Goal: Task Accomplishment & Management: Use online tool/utility

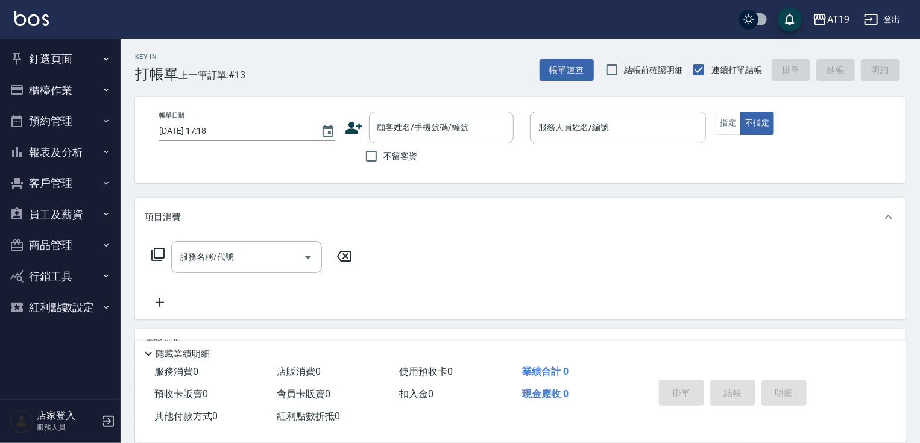
click at [428, 145] on div "不留客資" at bounding box center [429, 155] width 169 height 25
click at [478, 117] on input "顧客姓名/手機號碼/編號" at bounding box center [432, 127] width 116 height 21
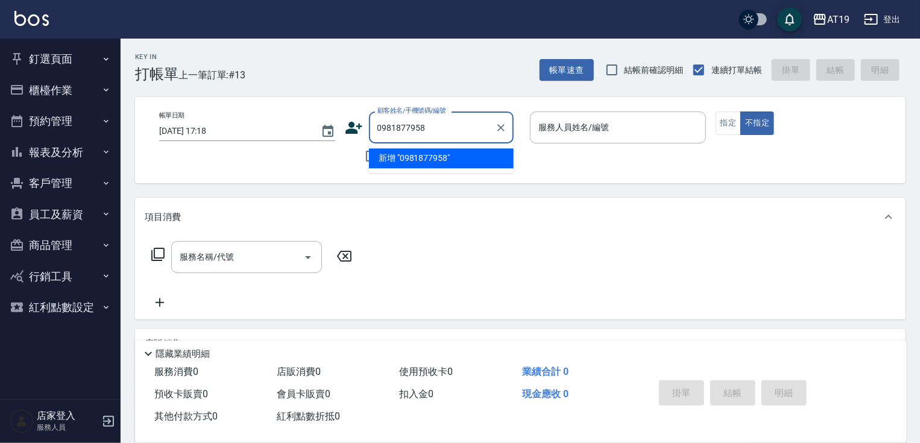
type input "0981877958"
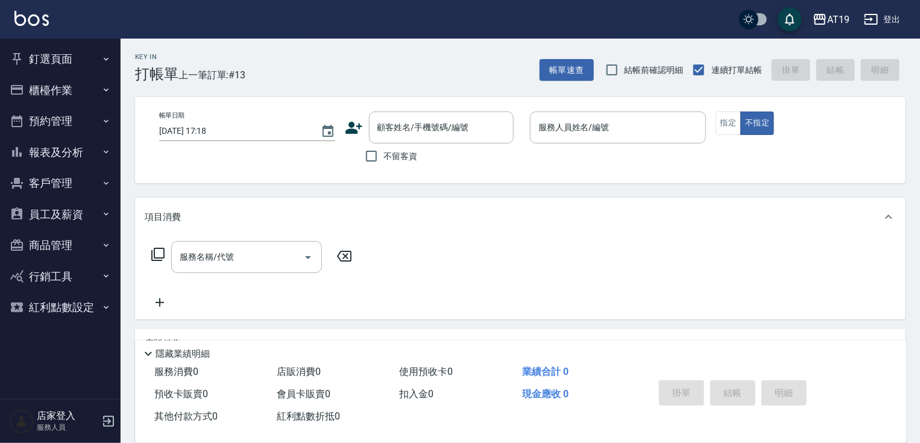
click at [352, 130] on icon at bounding box center [353, 128] width 17 height 12
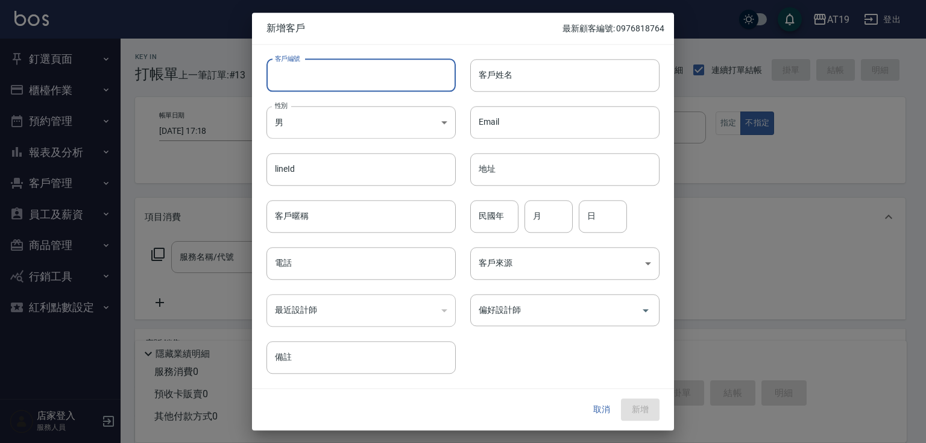
click at [374, 79] on input "客戶編號" at bounding box center [360, 75] width 189 height 33
paste input "0981877958"
type input "0981877958"
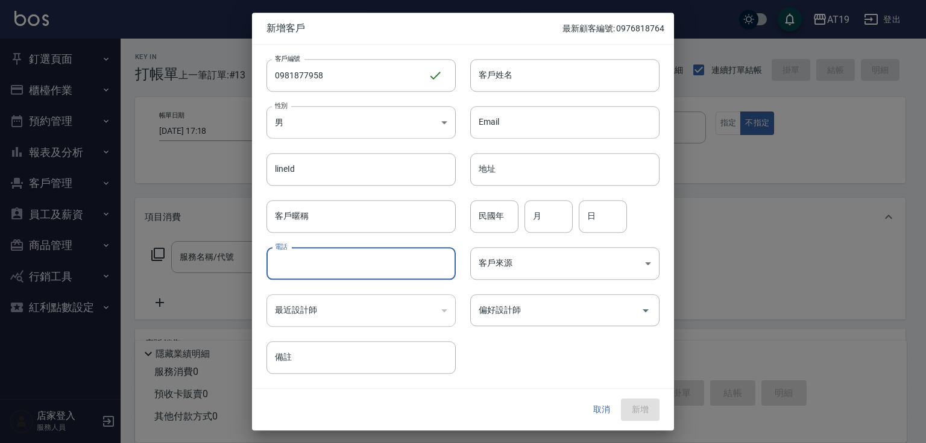
drag, startPoint x: 359, startPoint y: 256, endPoint x: 363, endPoint y: 248, distance: 9.2
click at [360, 256] on input "電話" at bounding box center [360, 263] width 189 height 33
paste input "0981877958"
type input "0981877958"
click at [346, 125] on body "AT19 登出 釘選頁面 打帳單 帳單列表 排班表 現場電腦打卡 店家日報表 互助日報表 設計師日報表 櫃檯作業 打帳單 帳單列表 現金收支登錄 高階收支登錄…" at bounding box center [463, 308] width 926 height 617
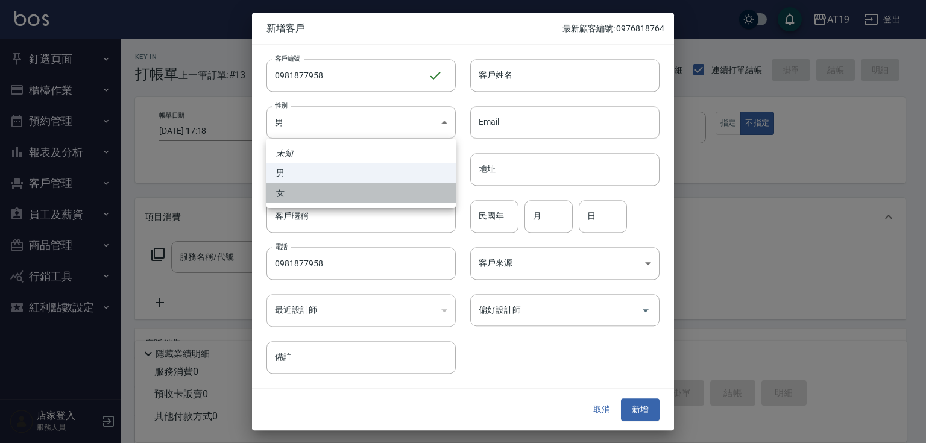
drag, startPoint x: 352, startPoint y: 192, endPoint x: 384, endPoint y: 143, distance: 58.2
click at [355, 187] on li "女" at bounding box center [360, 193] width 189 height 20
type input "[DEMOGRAPHIC_DATA]"
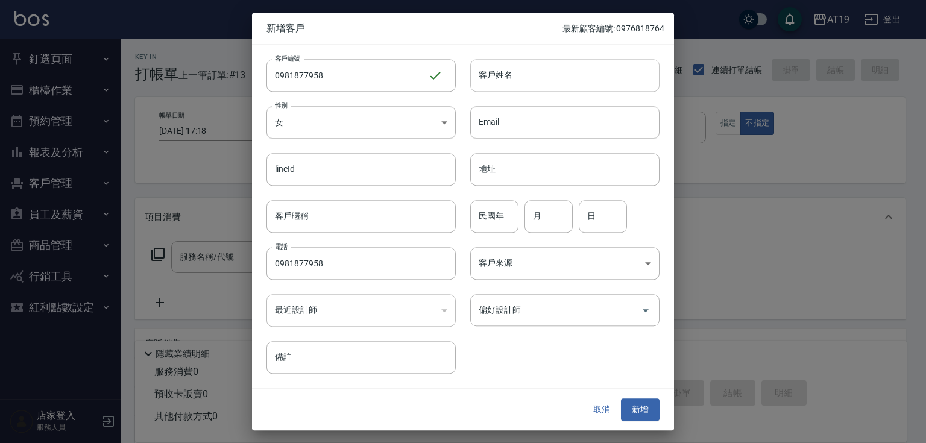
drag, startPoint x: 503, startPoint y: 53, endPoint x: 501, endPoint y: 66, distance: 13.3
click at [503, 55] on div "客戶姓名 客戶姓名" at bounding box center [558, 68] width 204 height 47
click at [502, 69] on input "客戶姓名" at bounding box center [564, 75] width 189 height 33
type input "?"
type input "z"
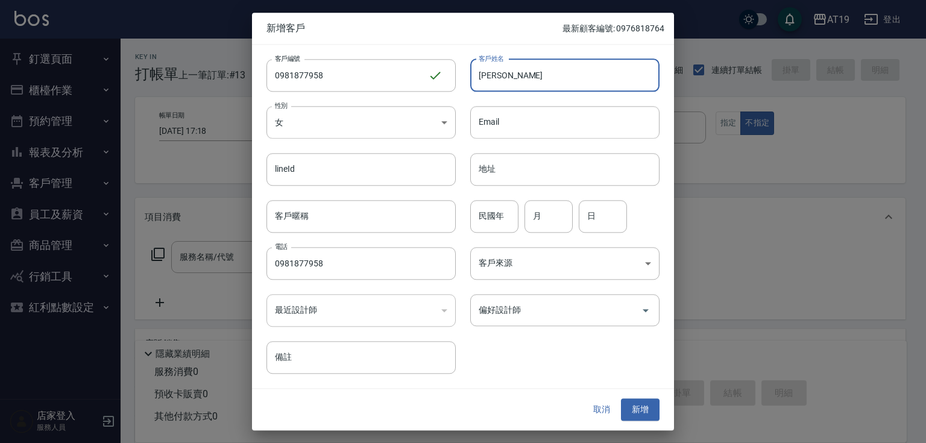
type input "[PERSON_NAME]"
type input "01"
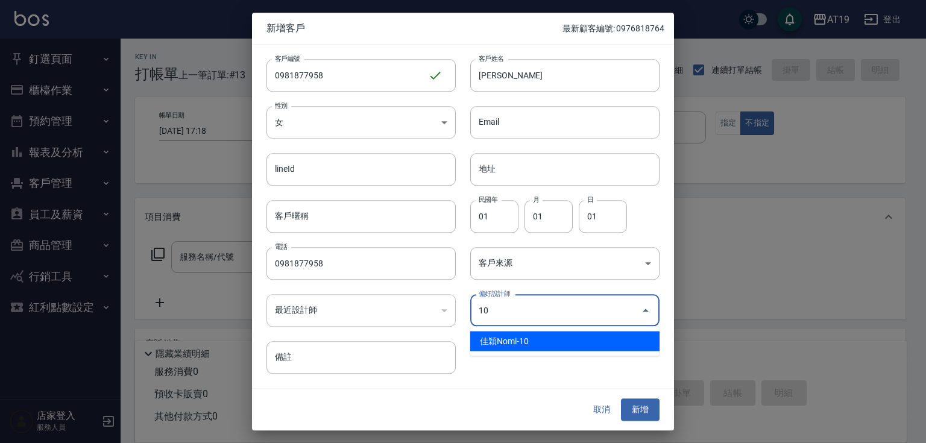
type input "佳穎Nomi"
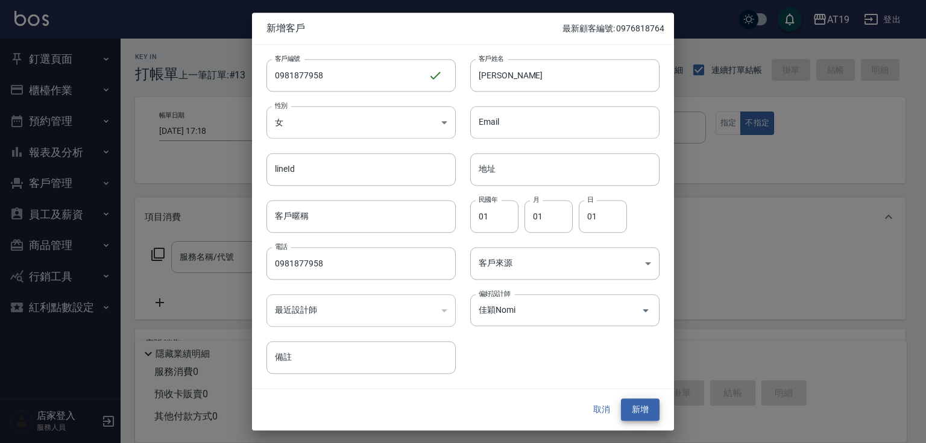
click at [621, 399] on button "新增" at bounding box center [640, 410] width 39 height 22
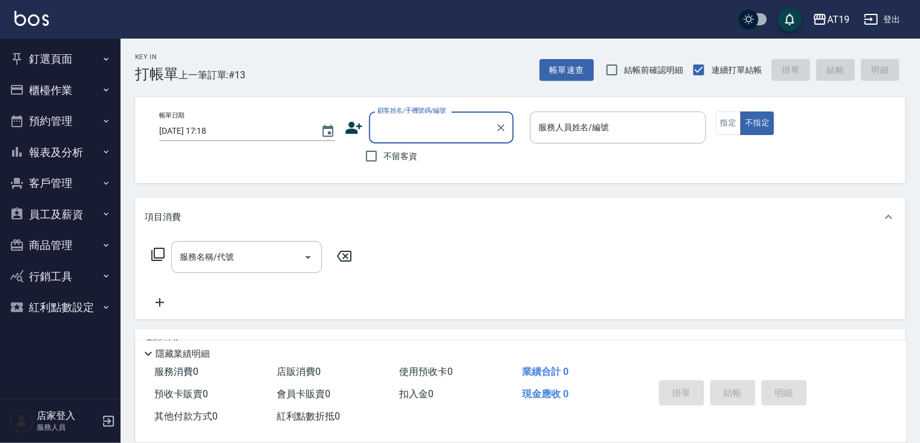
click at [386, 124] on input "顧客姓名/手機號碼/編號" at bounding box center [432, 127] width 116 height 21
type input "0958433323"
click at [357, 128] on icon at bounding box center [354, 128] width 18 height 18
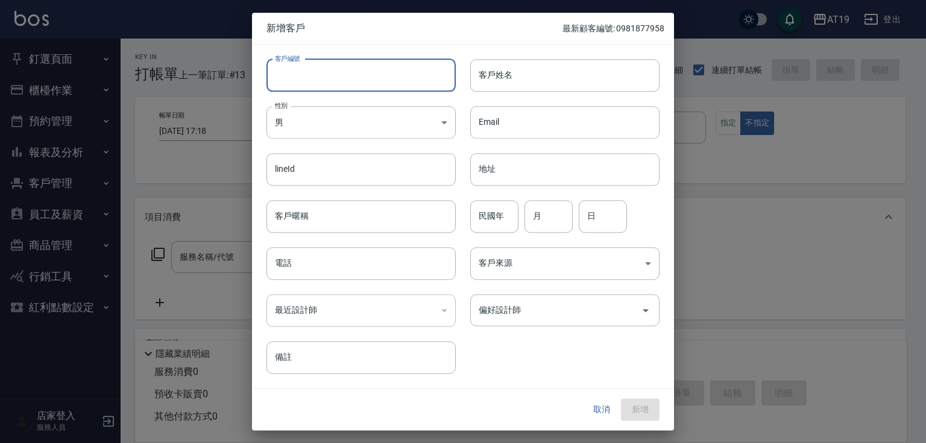
click at [378, 86] on input "客戶編號" at bounding box center [360, 75] width 189 height 33
paste input "0958433323"
type input "0958433323"
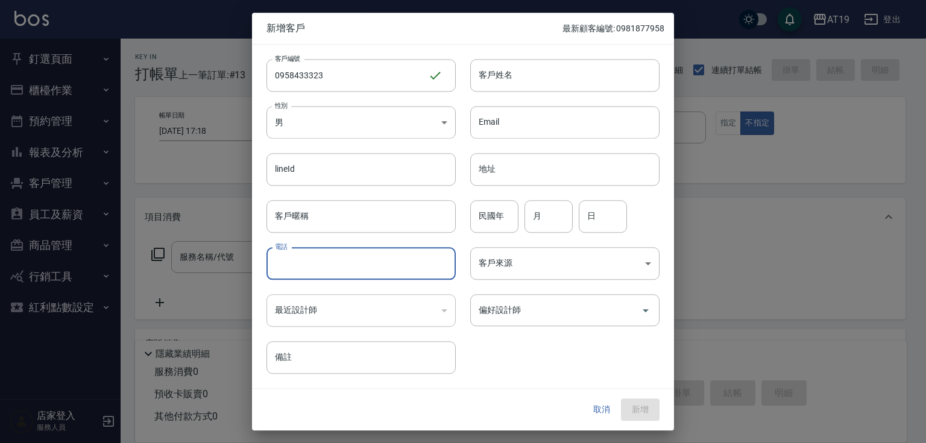
click at [397, 270] on input "電話" at bounding box center [360, 263] width 189 height 33
paste input "0958433323"
type input "0958433323"
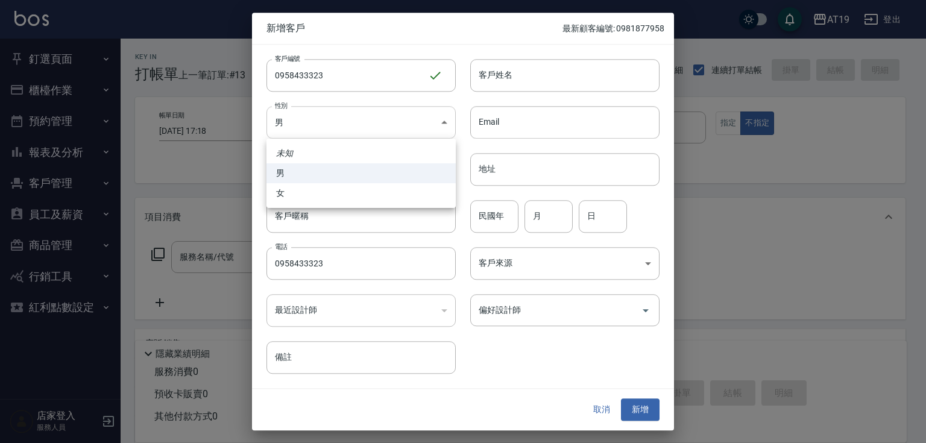
click at [354, 128] on body "AT19 登出 釘選頁面 打帳單 帳單列表 排班表 現場電腦打卡 店家日報表 互助日報表 設計師日報表 櫃檯作業 打帳單 帳單列表 現金收支登錄 高階收支登錄…" at bounding box center [463, 308] width 926 height 617
drag, startPoint x: 363, startPoint y: 197, endPoint x: 397, endPoint y: 155, distance: 54.4
click at [364, 196] on li "女" at bounding box center [360, 193] width 189 height 20
type input "[DEMOGRAPHIC_DATA]"
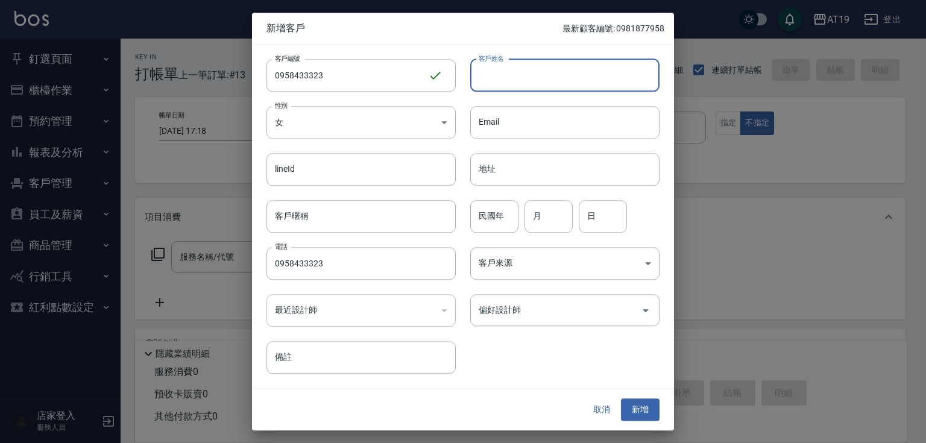
drag, startPoint x: 492, startPoint y: 74, endPoint x: 499, endPoint y: 31, distance: 42.8
click at [492, 72] on input "客戶姓名" at bounding box center [564, 75] width 189 height 33
type input "骨"
type input "[PERSON_NAME]"
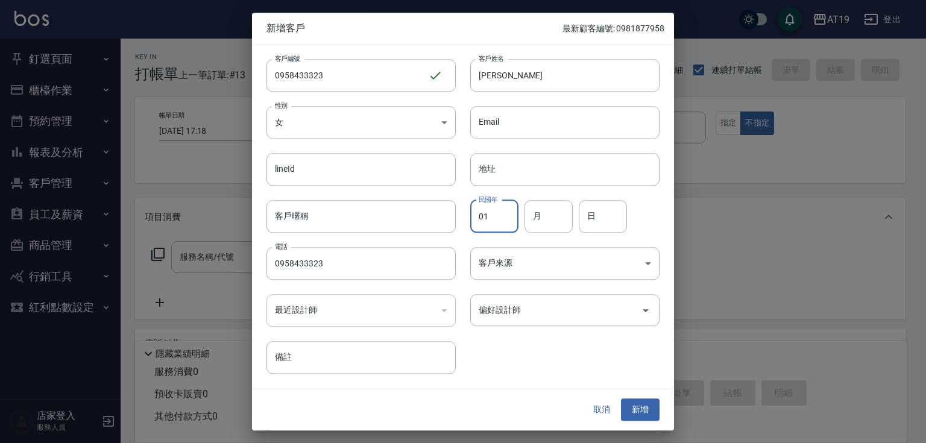
type input "01"
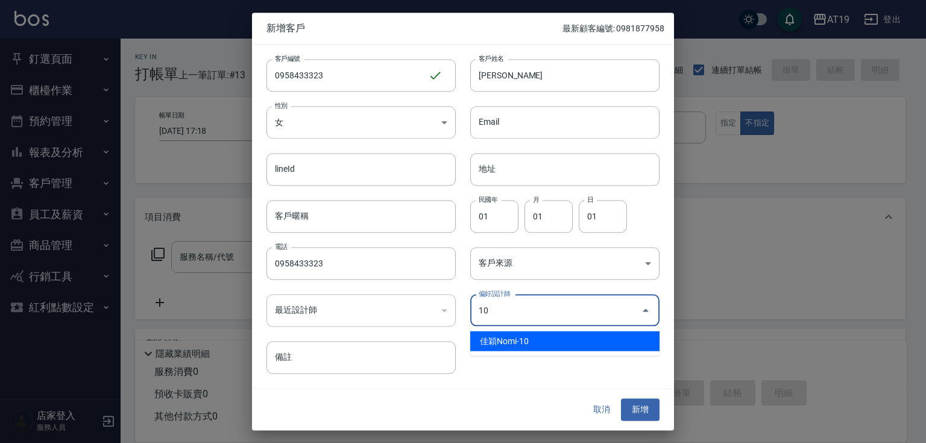
type input "佳穎Nomi"
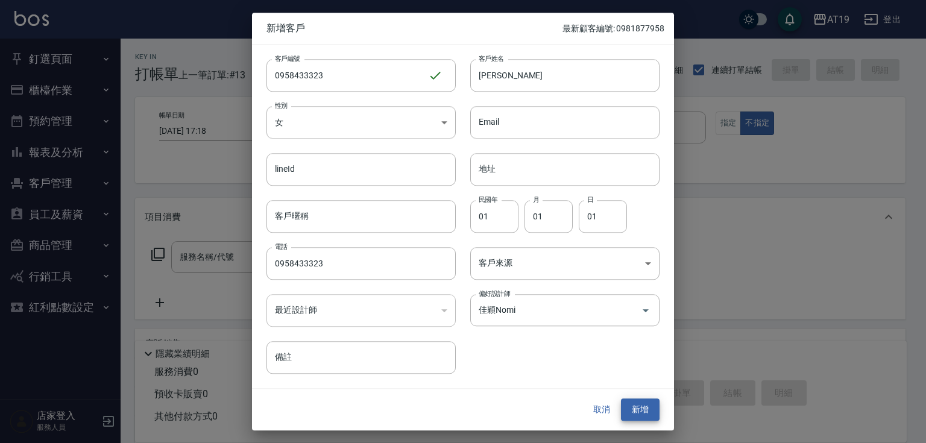
click at [621, 399] on button "新增" at bounding box center [640, 410] width 39 height 22
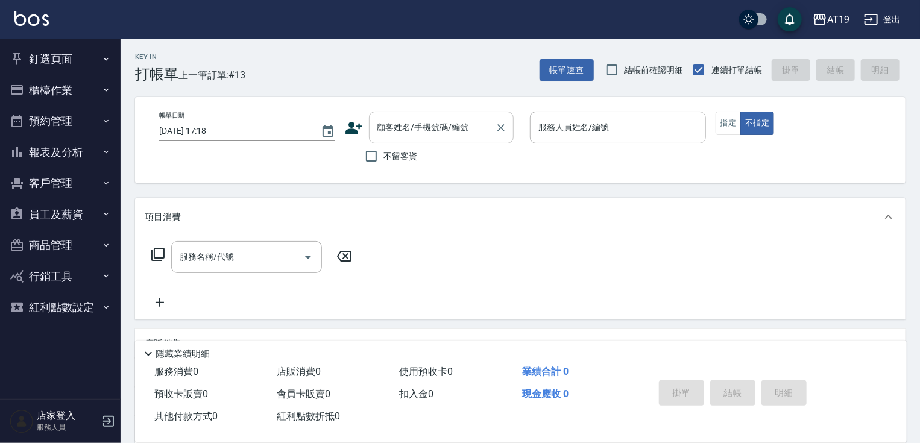
click at [462, 125] on input "顧客姓名/手機號碼/編號" at bounding box center [432, 127] width 116 height 21
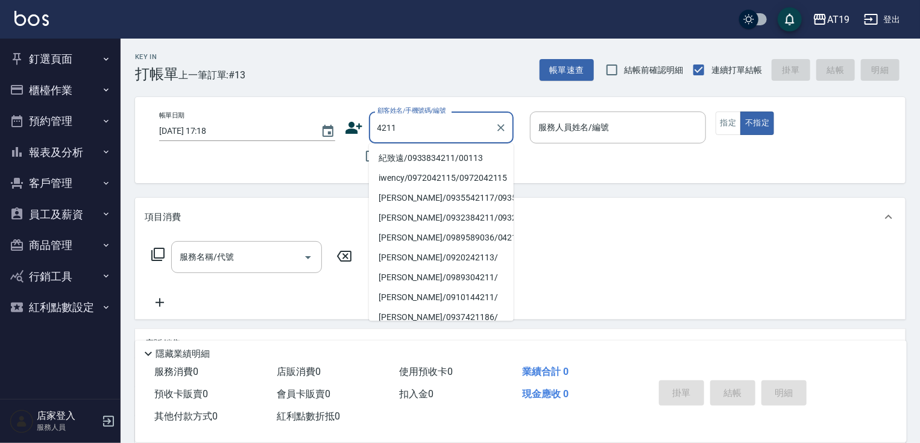
type input "紀致遠/0933834211/00113"
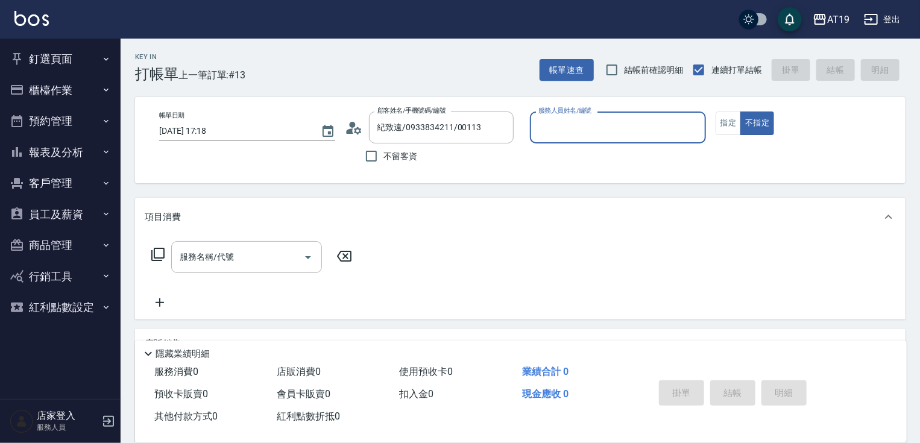
type input "[PERSON_NAME]- 8"
click at [740, 111] on button "不指定" at bounding box center [757, 123] width 34 height 24
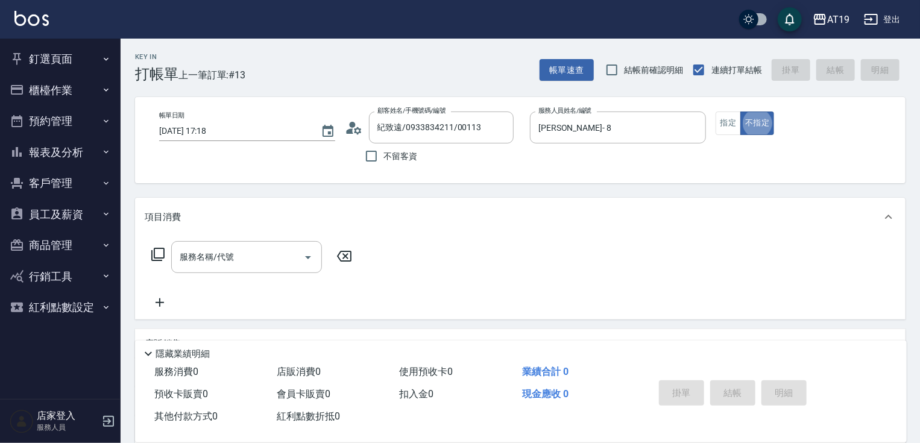
type button "false"
type button "true"
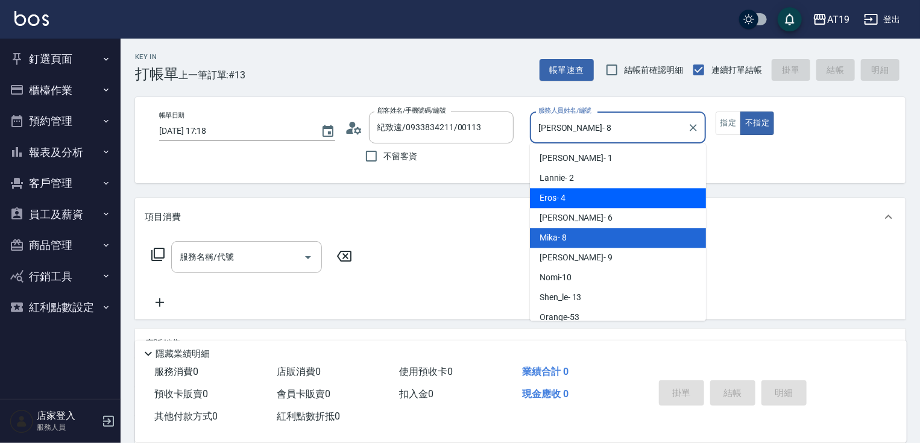
type input "Eros- 4"
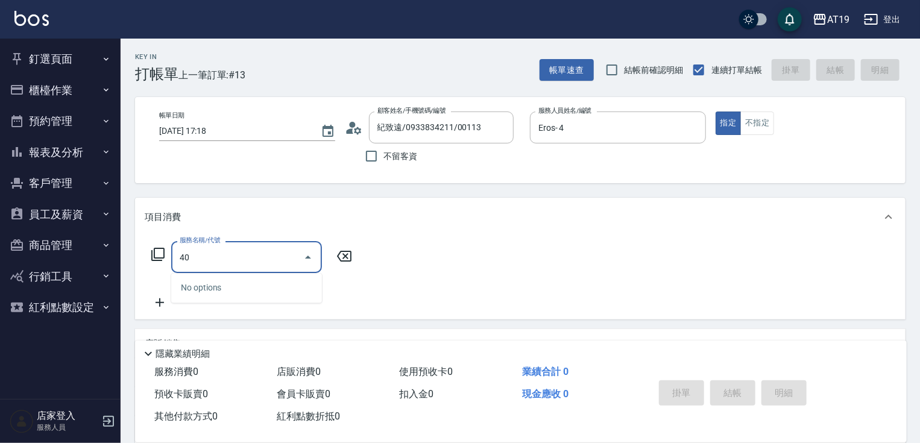
type input "401"
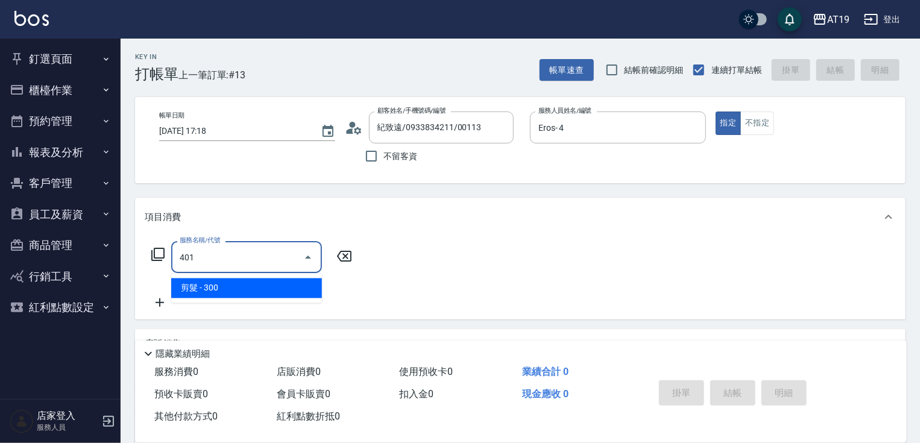
type input "30"
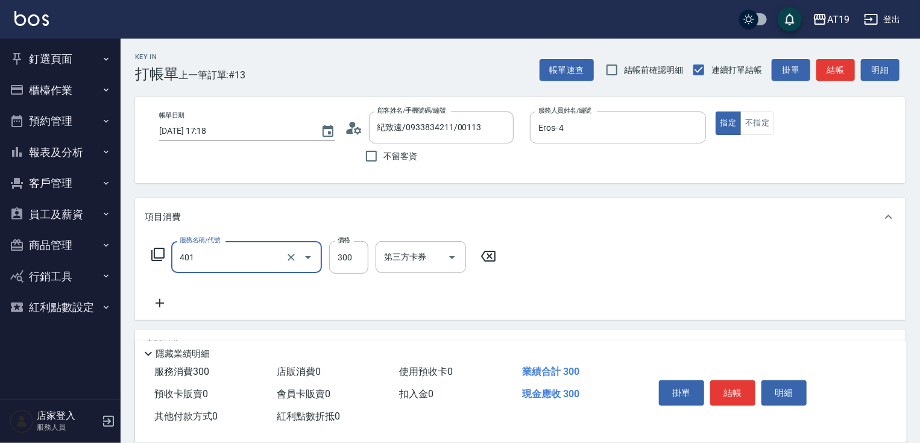
type input "剪髮(401)"
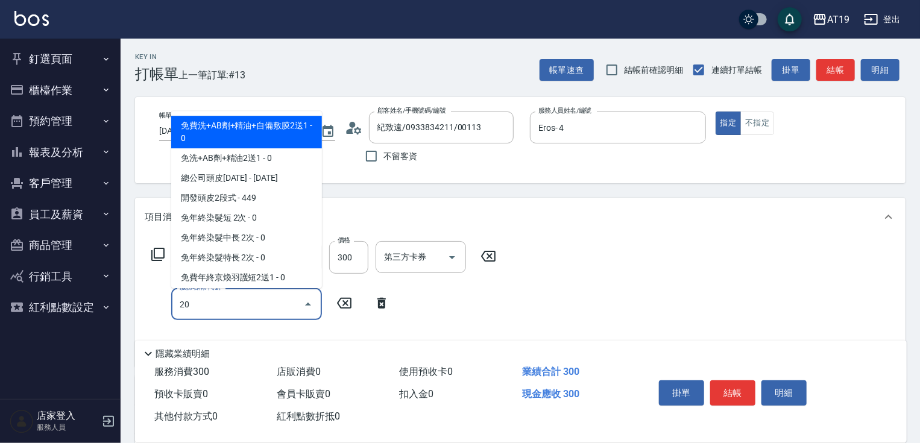
type input "201"
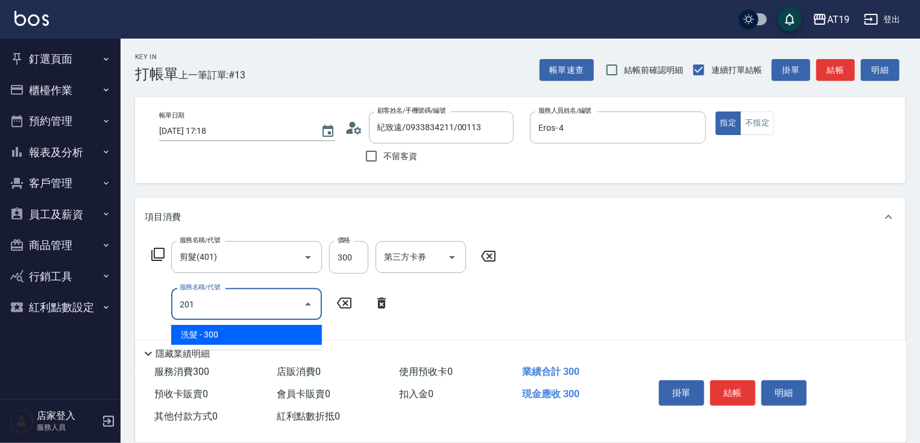
type input "60"
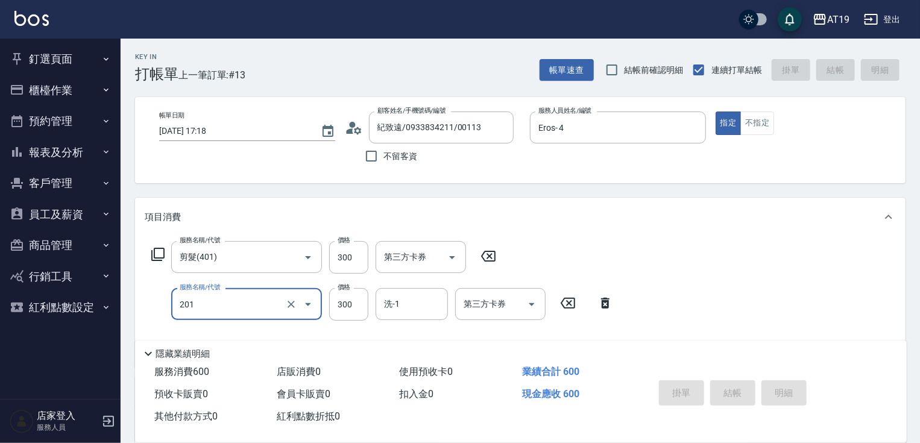
type input "[DATE] 20:17"
type input "0"
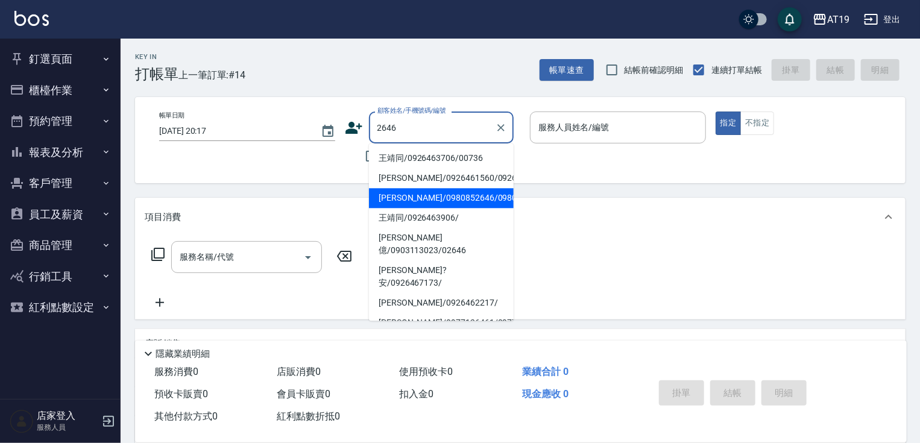
type input "[PERSON_NAME]/0980852646/0980852646"
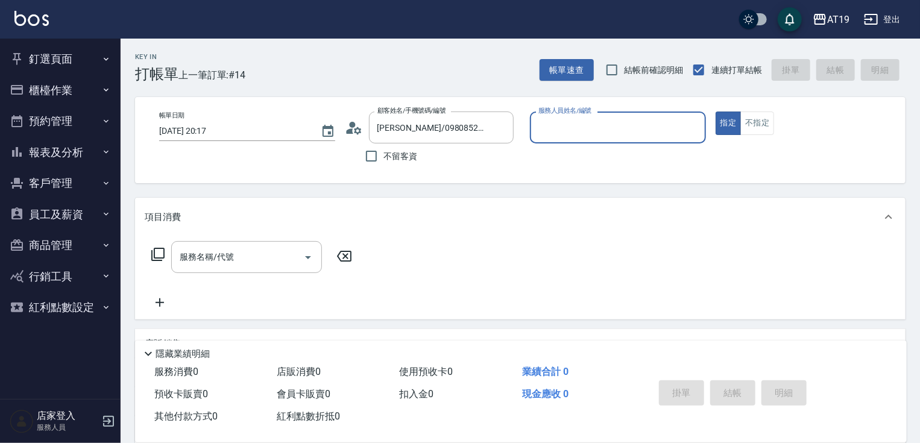
type input "Shen_le- 13"
click at [715, 111] on button "指定" at bounding box center [728, 123] width 26 height 24
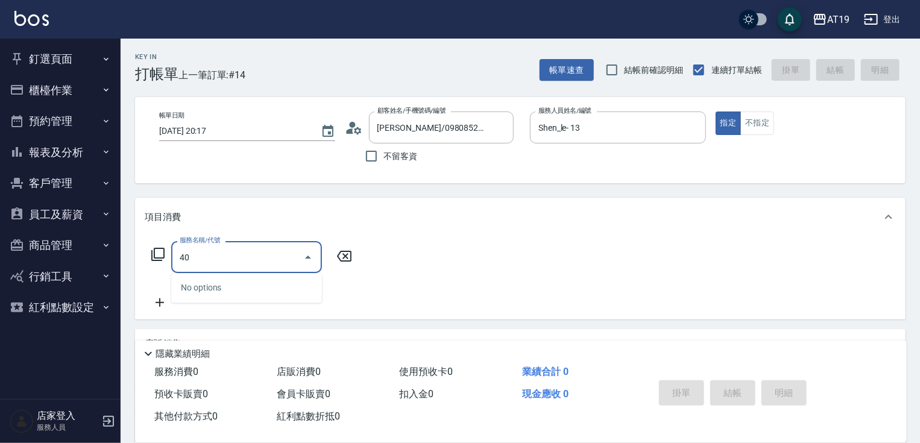
type input "401"
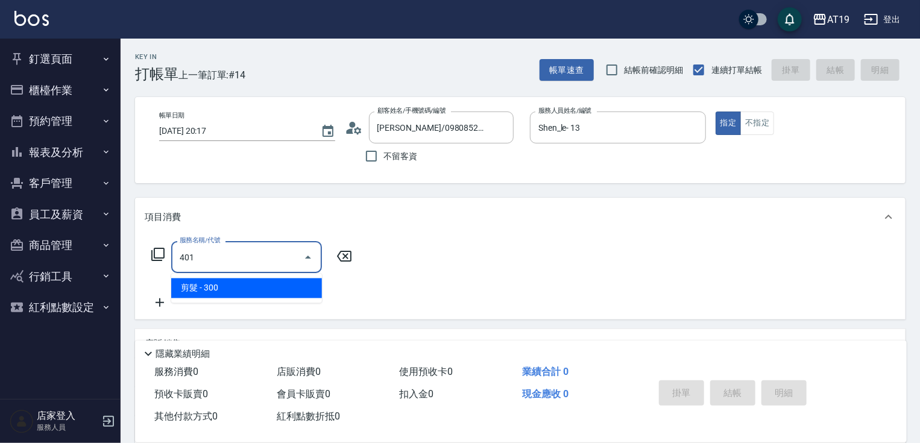
type input "30"
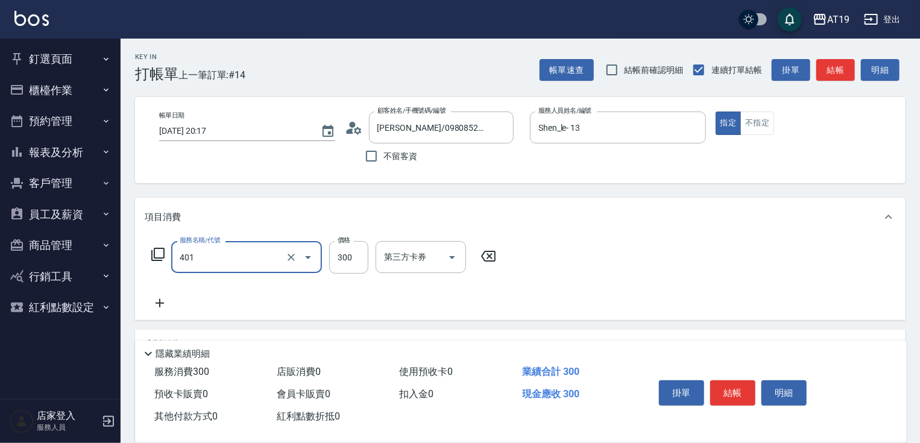
type input "剪髮(401)"
type input "0"
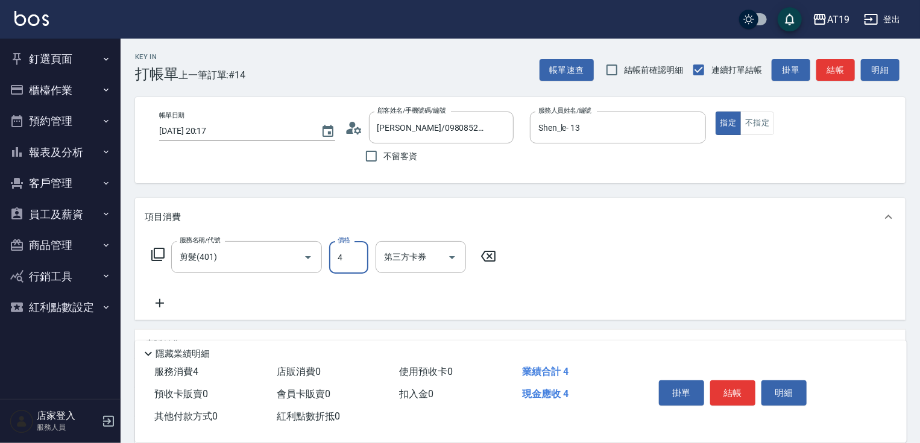
type input "40"
type input "400"
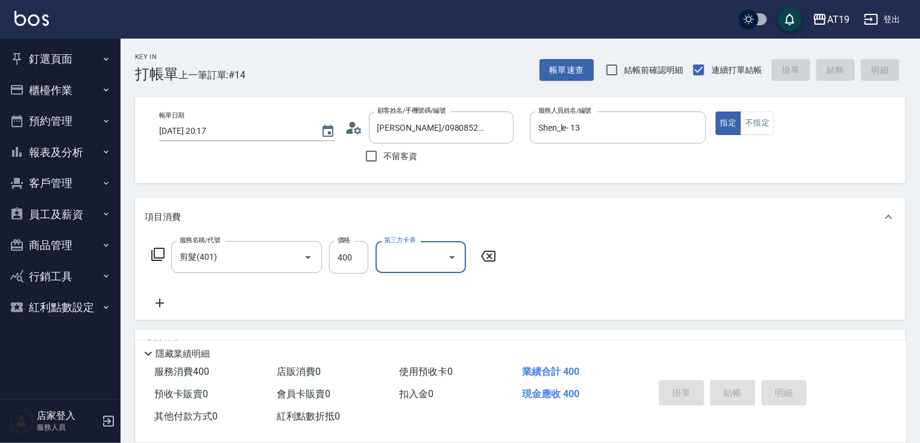
type input "0"
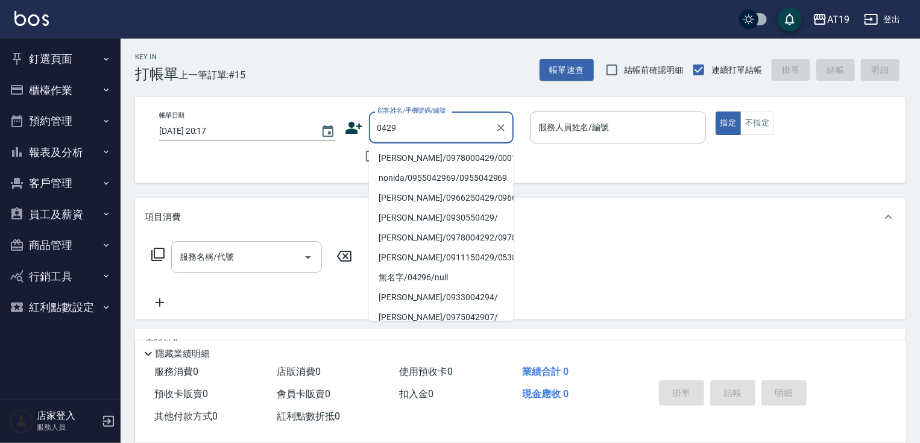
type input "[PERSON_NAME]/0978000429/00010"
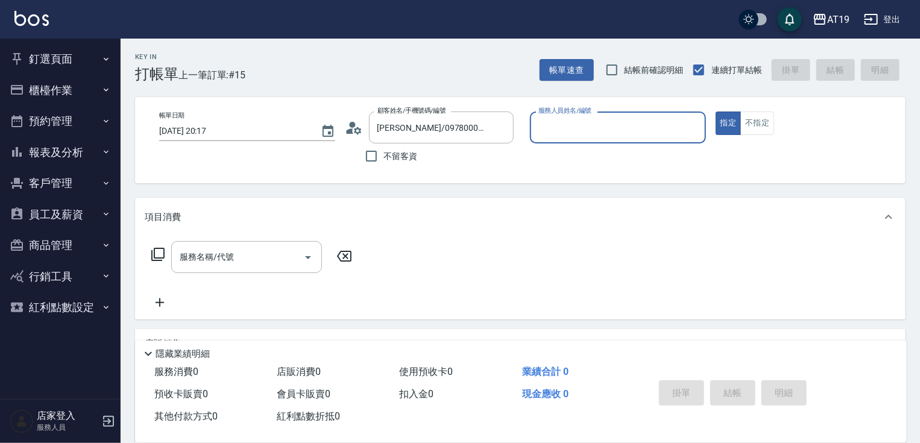
type input "Lannie- 2"
click at [715, 111] on button "指定" at bounding box center [728, 123] width 26 height 24
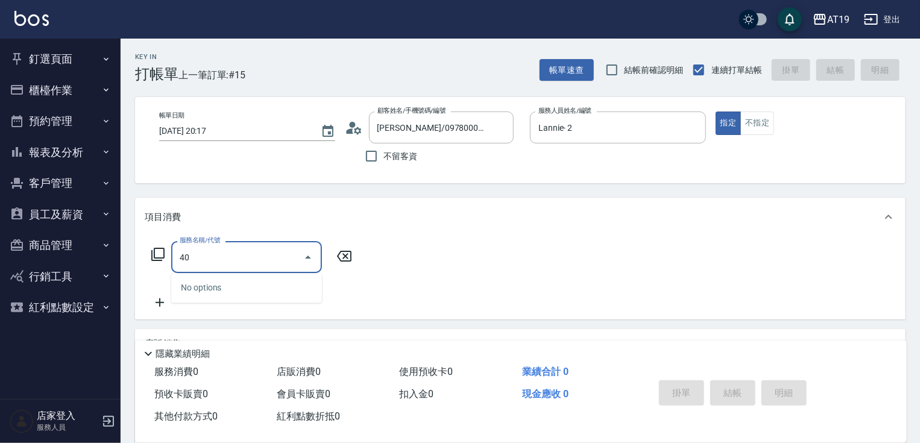
type input "401"
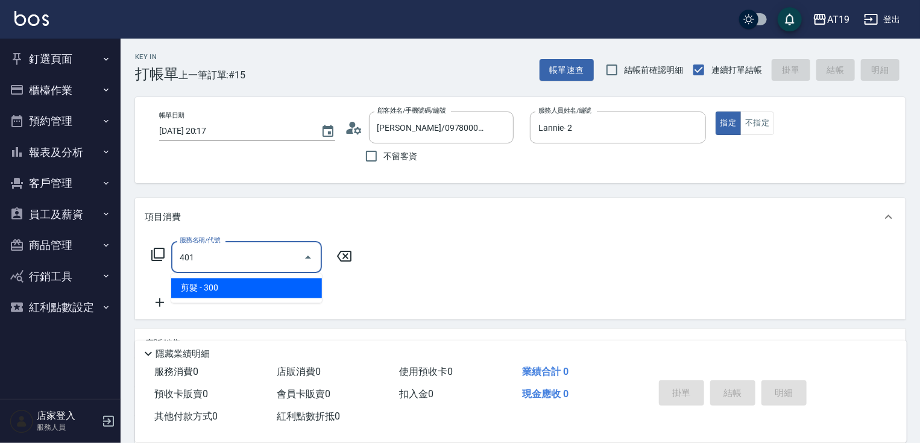
type input "30"
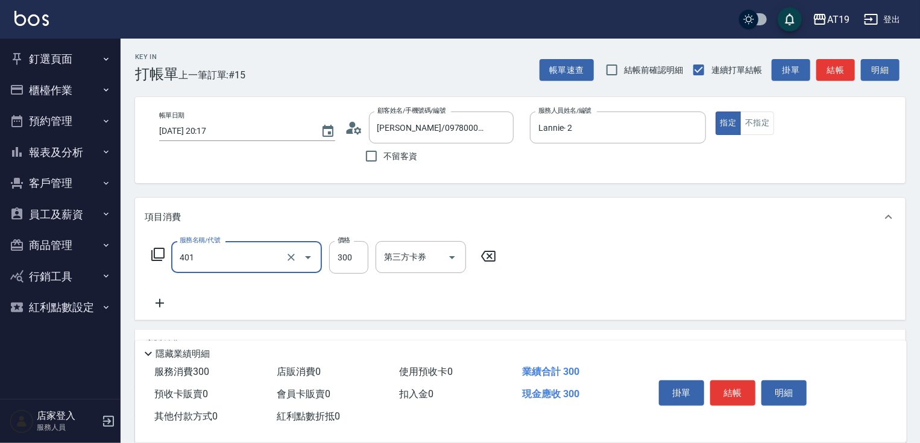
type input "剪髮(401)"
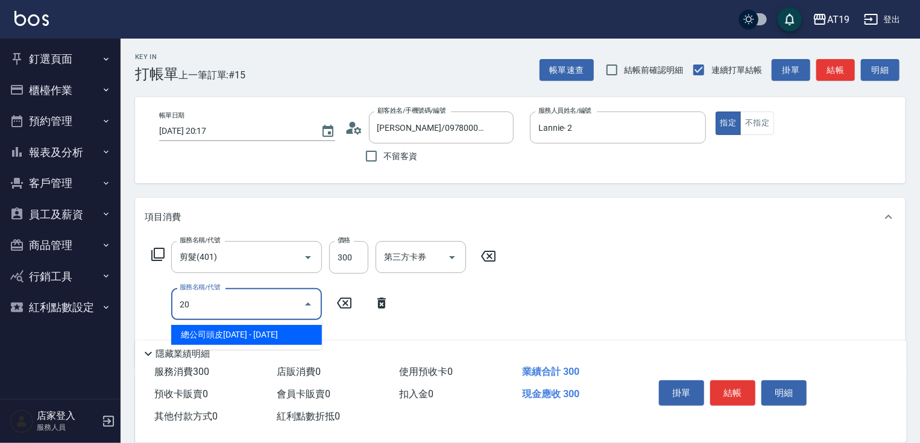
type input "201"
type input "60"
type input "洗髮(201)"
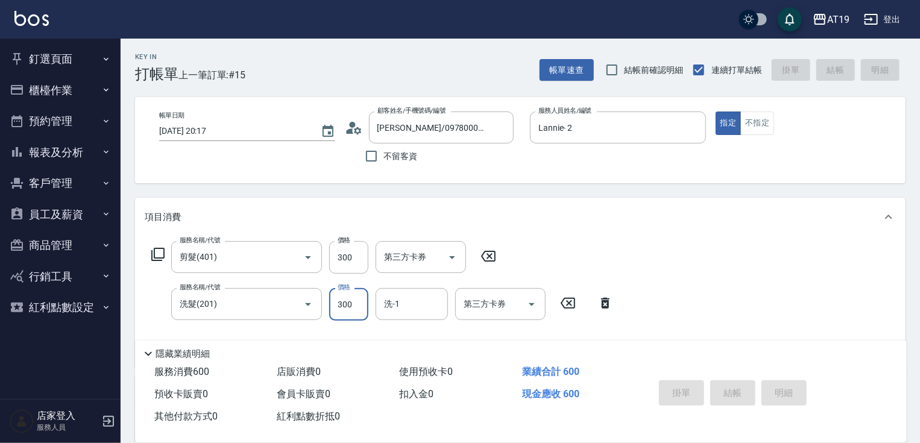
type input "[DATE] 20:28"
type input "0"
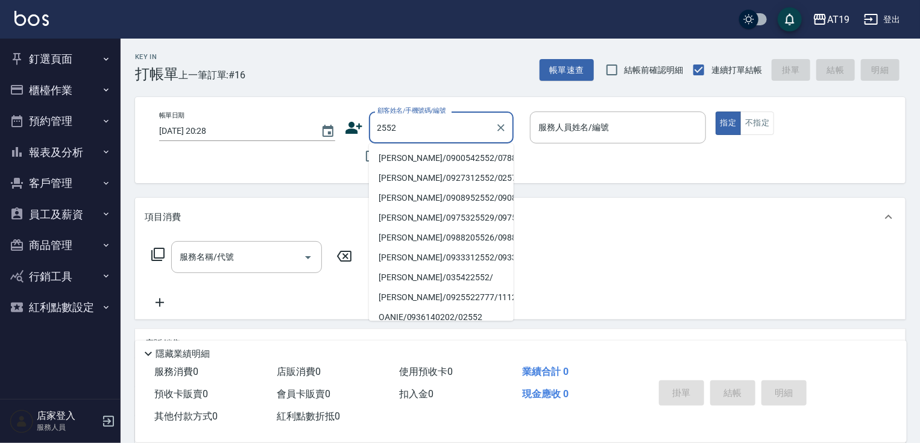
type input "[PERSON_NAME]/0900542552/07882"
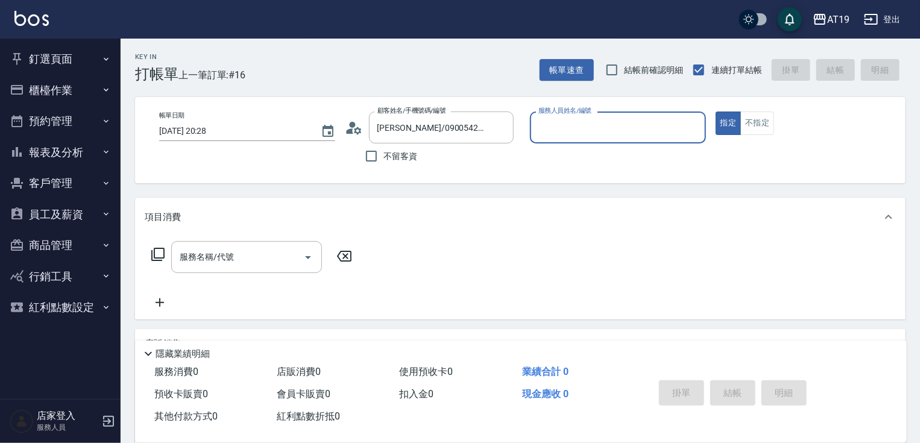
type input "Shen_le- 13"
click at [715, 111] on button "指定" at bounding box center [728, 123] width 26 height 24
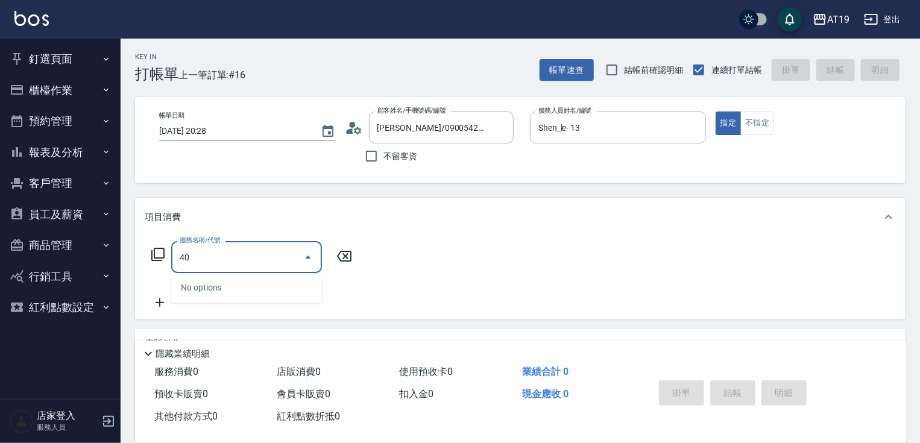
type input "401"
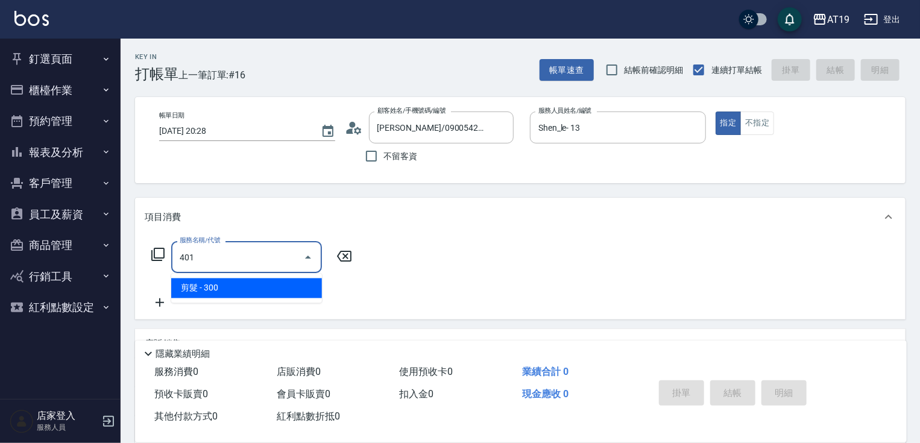
type input "30"
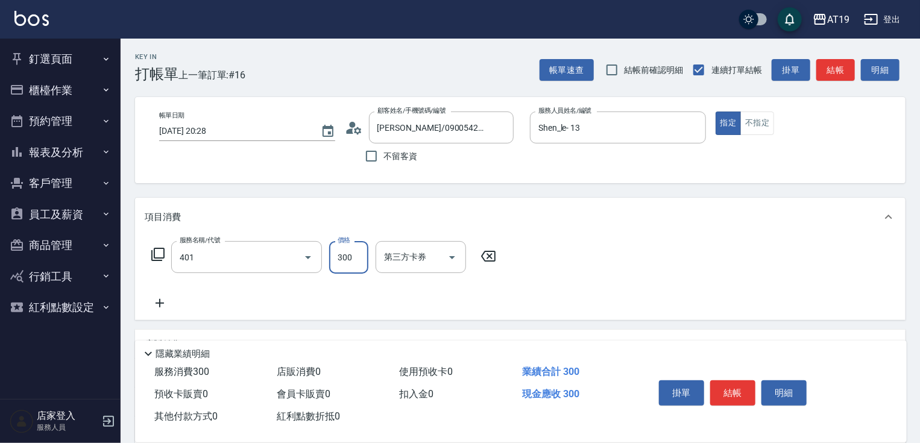
type input "剪髮(401)"
type input "0"
type input "400"
type input "40"
type input "400"
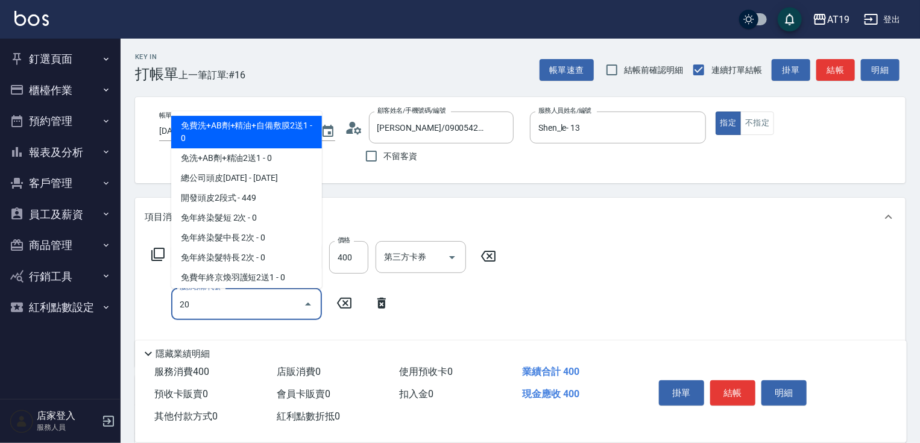
type input "201"
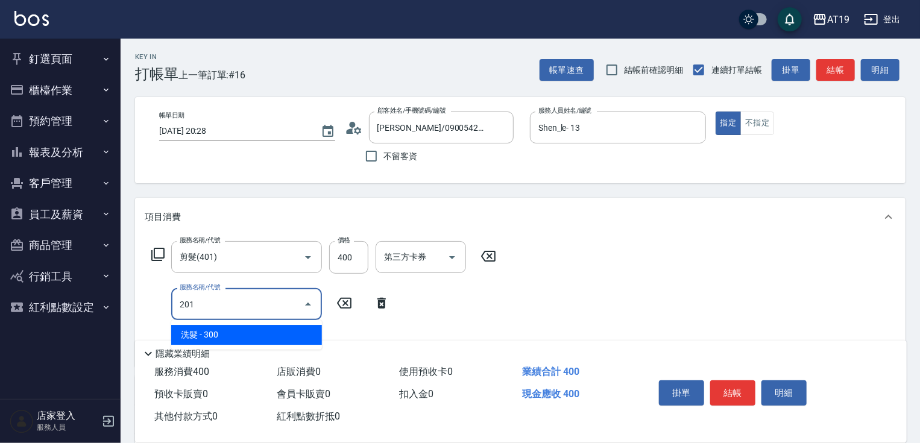
type input "70"
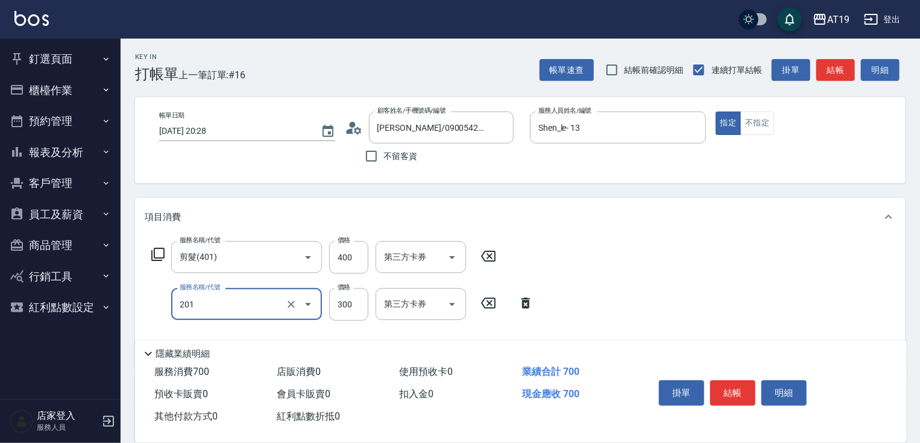
type input "洗髮(201)"
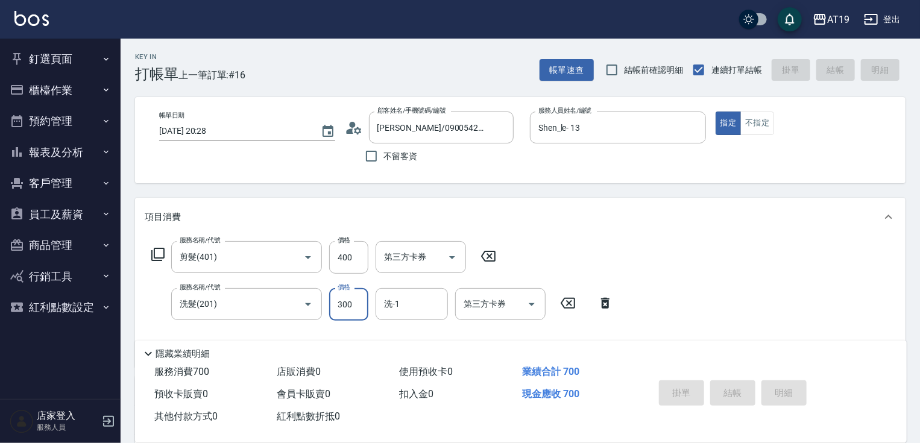
type input "0"
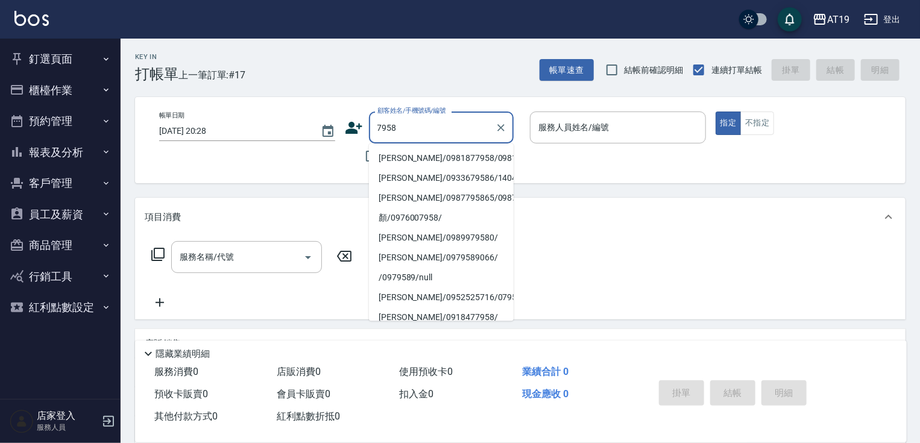
type input "[PERSON_NAME]/0981877958/0981877958"
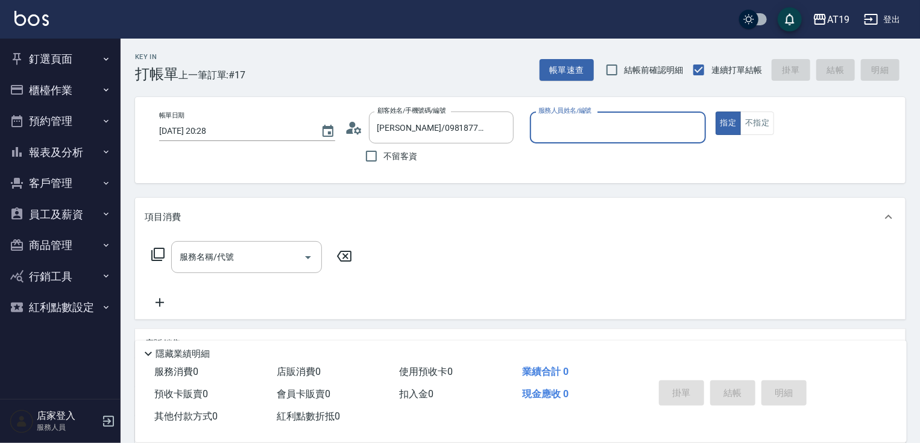
type input "Nomi-10"
click at [715, 111] on button "指定" at bounding box center [728, 123] width 26 height 24
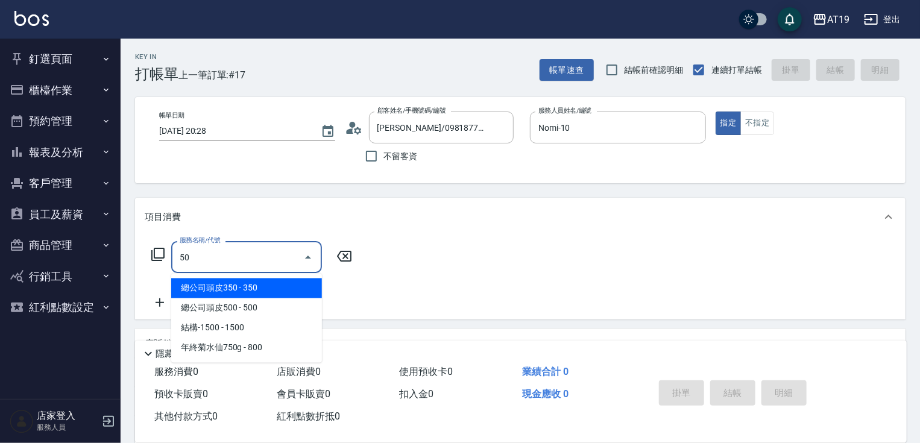
type input "501"
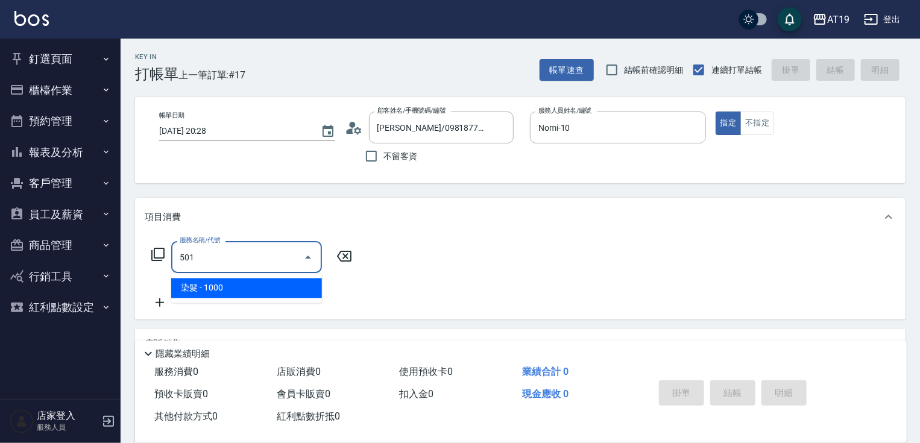
type input "100"
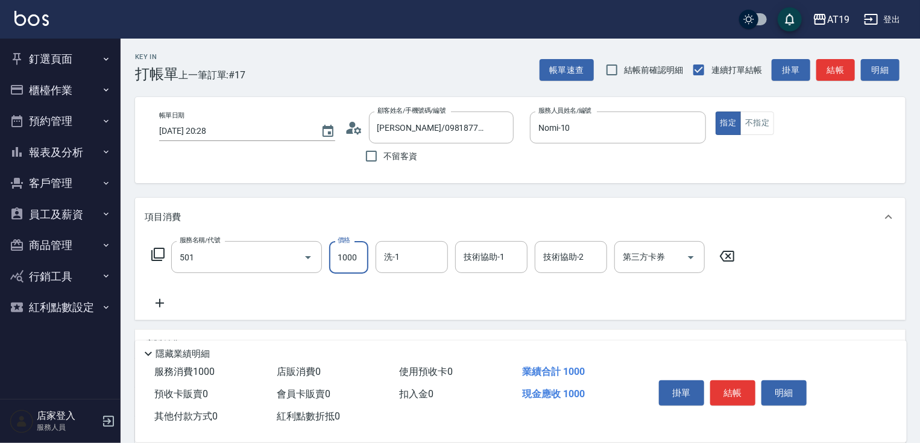
type input "染髮(501)"
type input "0"
type input "115"
type input "110"
type input "1159"
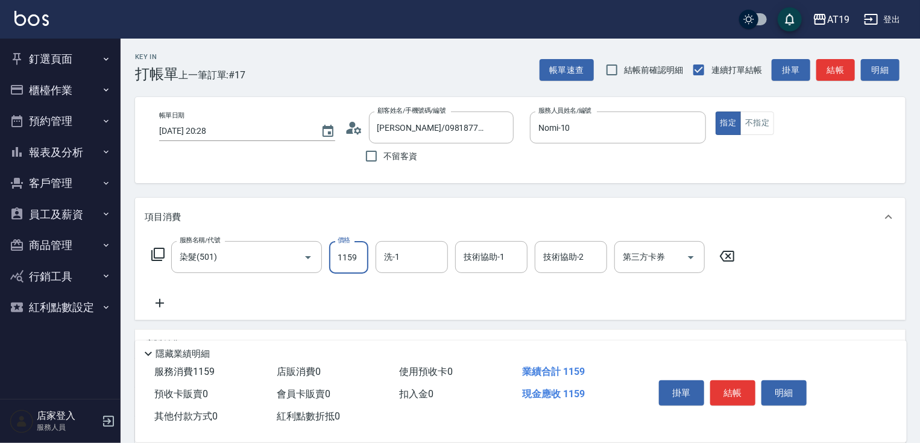
type input "10"
type input "11"
type input "0"
type input "11"
type input "10"
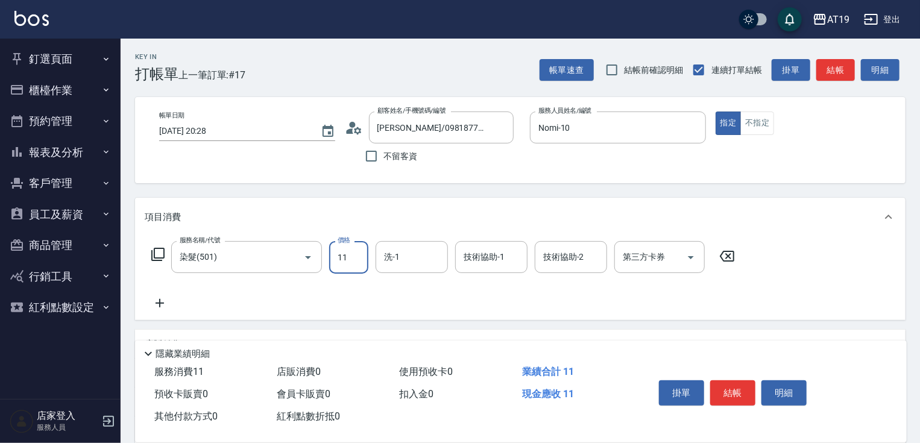
type input "118"
type input "110"
type input "118"
type input "110"
type input "1180"
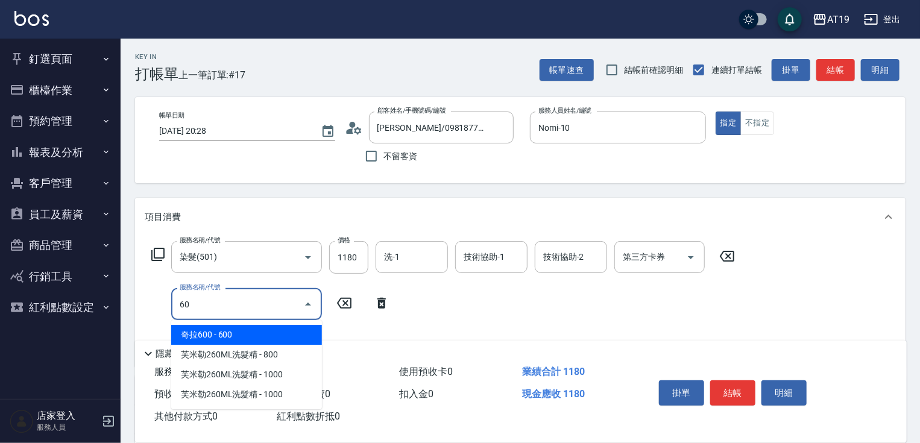
type input "601"
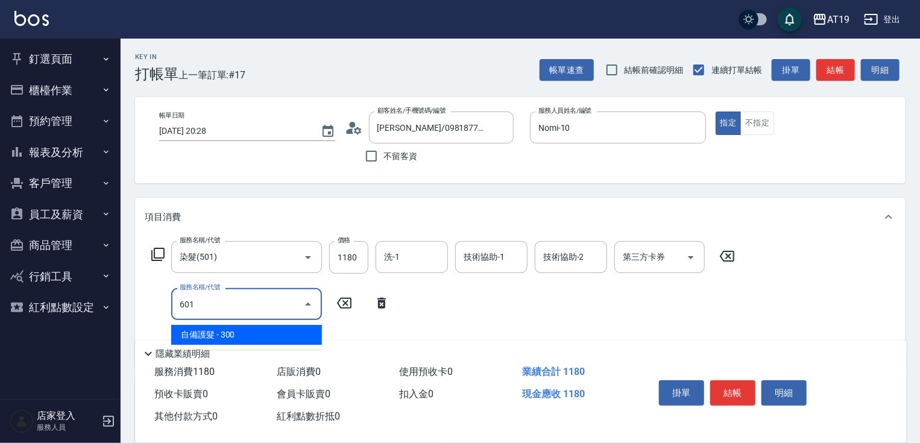
type input "140"
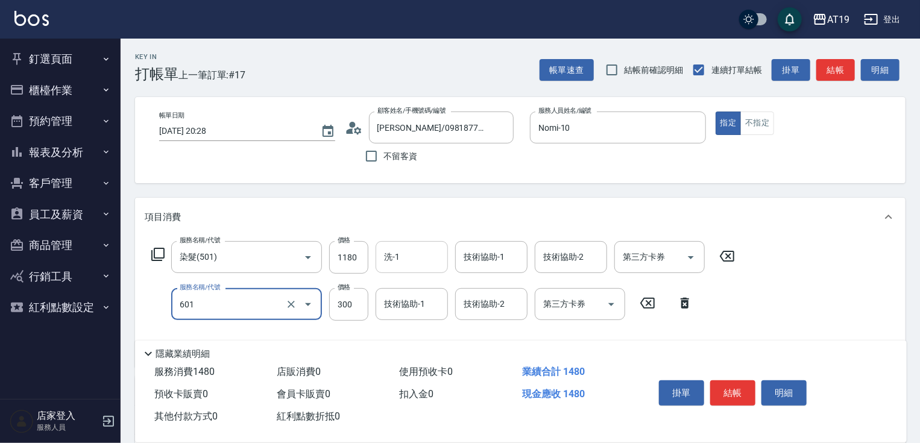
type input "自備護髮(601)"
click at [411, 267] on input "洗-1" at bounding box center [411, 256] width 61 height 21
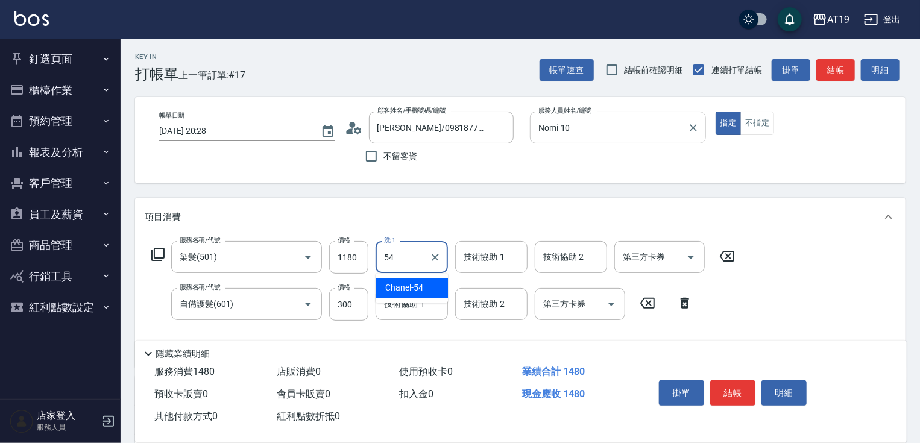
type input "Chanel-54"
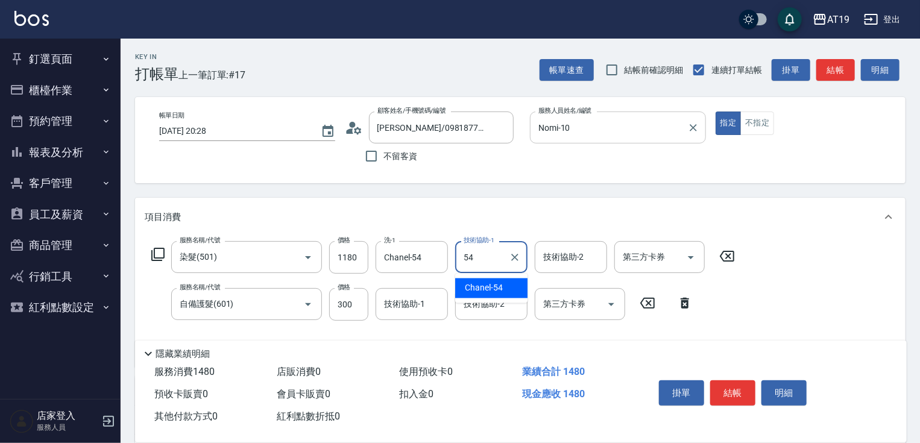
type input "Chanel-54"
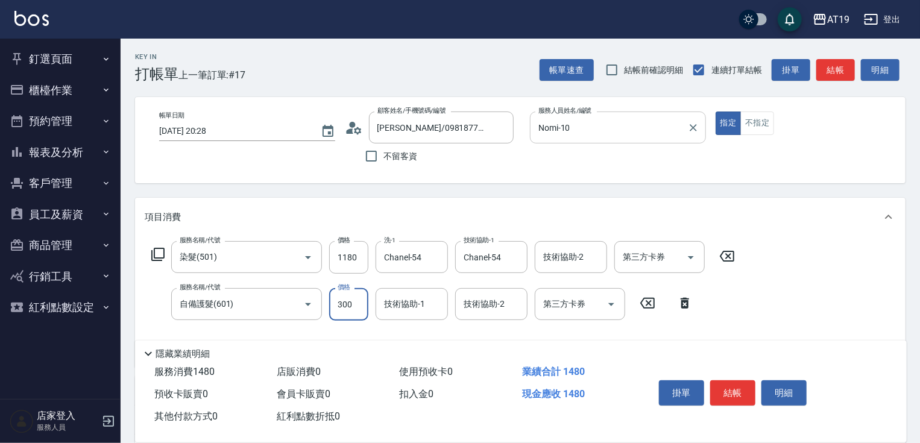
type input "2"
type input "110"
type input "21"
type input "120"
type input "210"
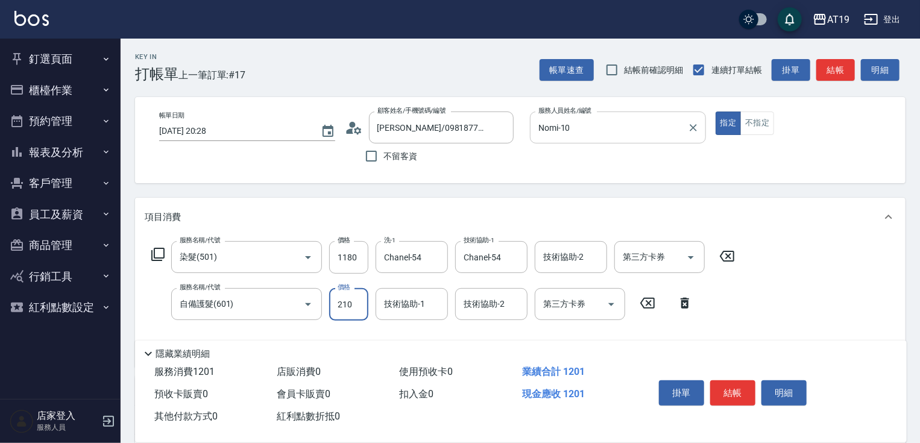
type input "130"
type input "2100"
type input "320"
type input "2100"
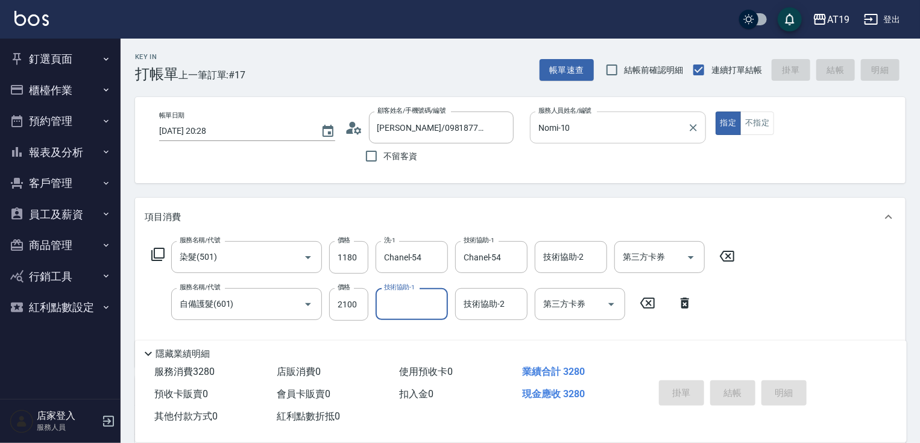
type input "0"
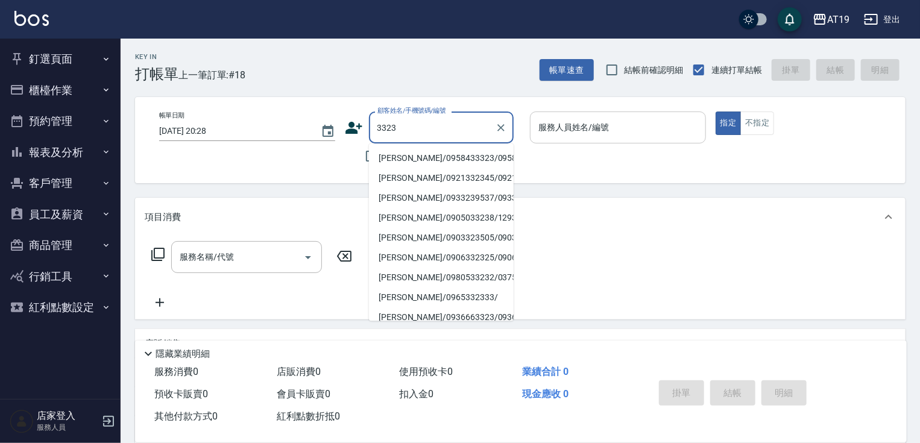
type input "[PERSON_NAME]/0958433323/0958433323"
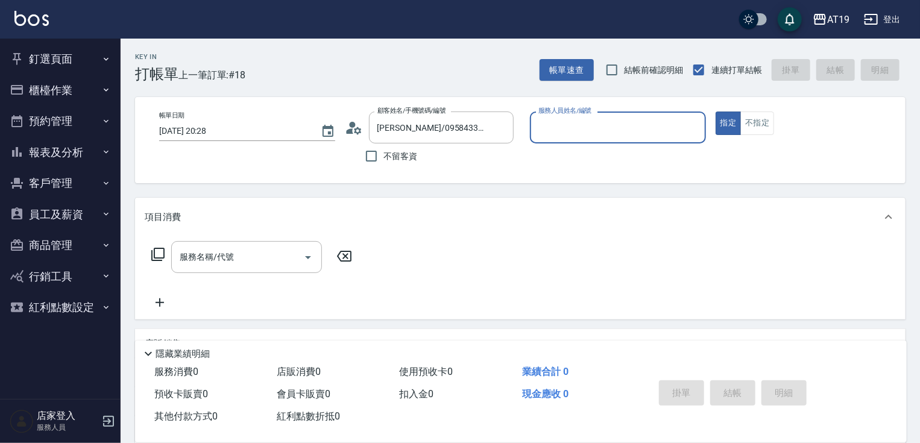
type input "Nomi-10"
click at [715, 111] on button "指定" at bounding box center [728, 123] width 26 height 24
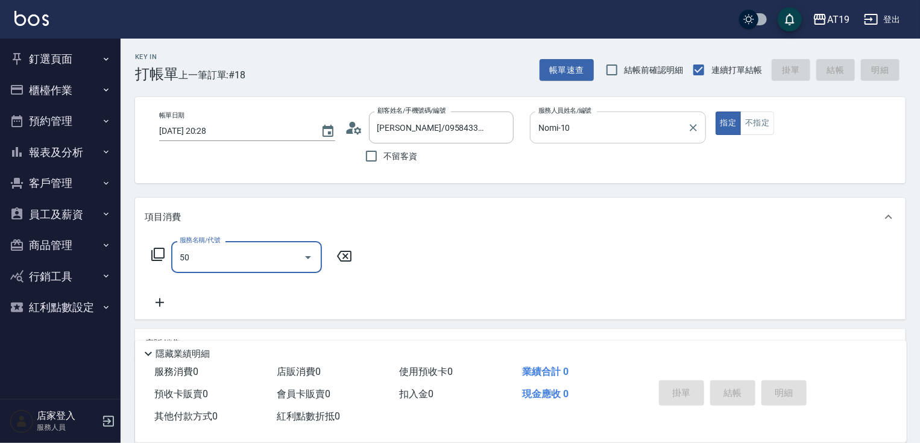
type input "501"
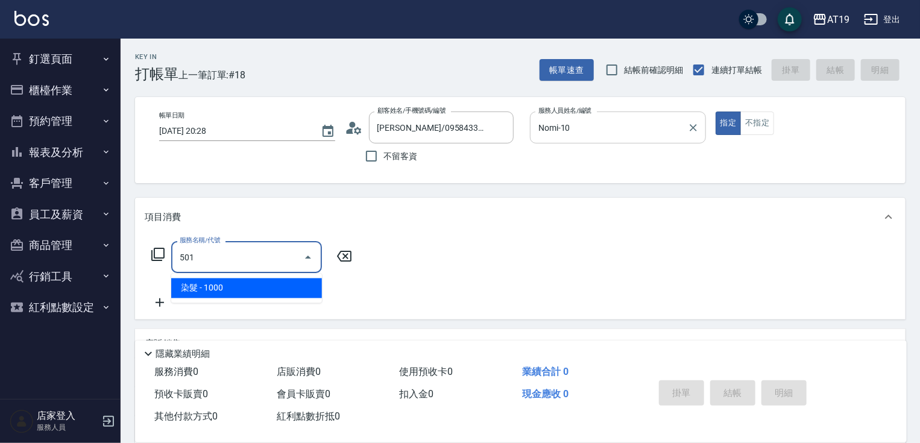
type input "100"
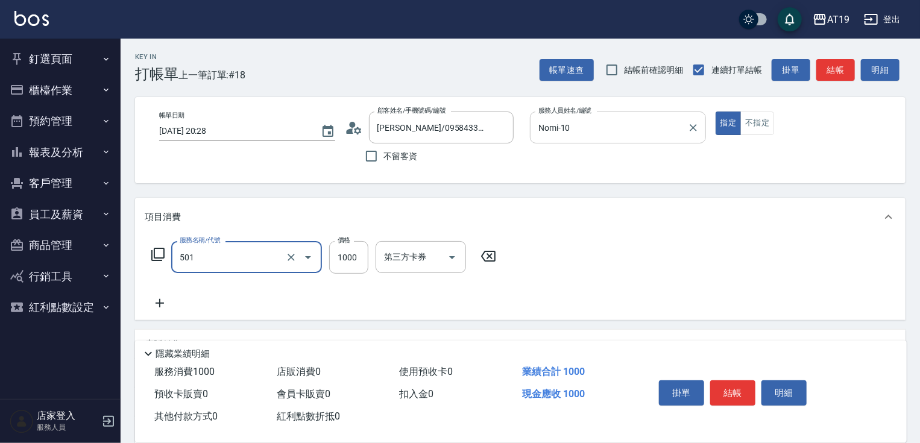
type input "染髮(501)"
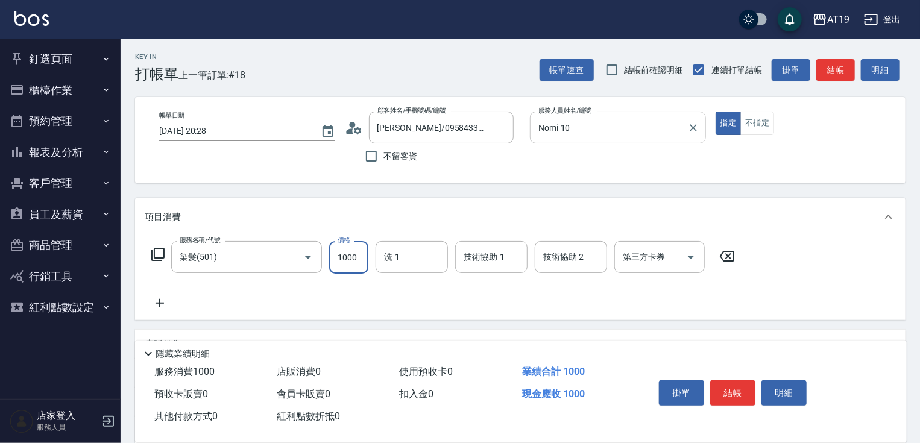
type input "1"
type input "0"
type input "118"
type input "110"
type input "1180"
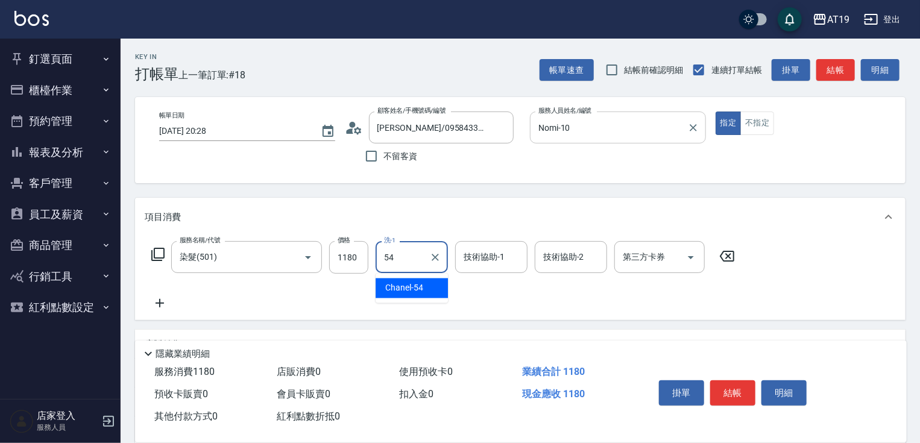
type input "Chanel-54"
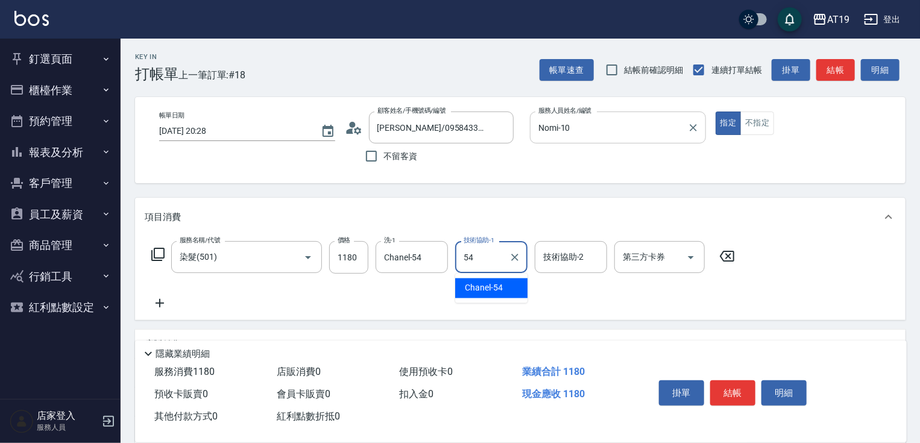
type input "Chanel-54"
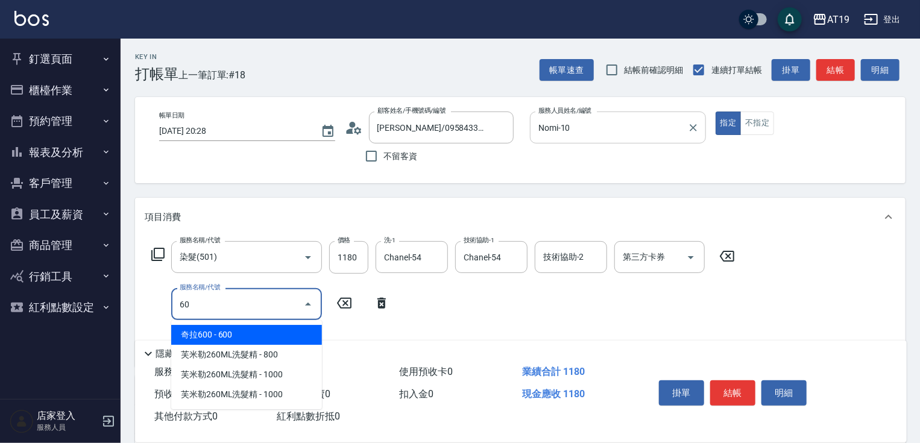
type input "601"
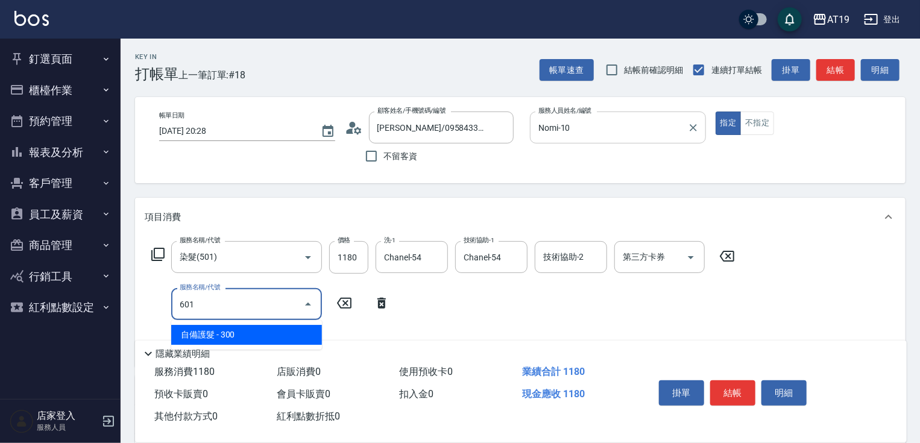
type input "140"
type input "自備護髮(601)"
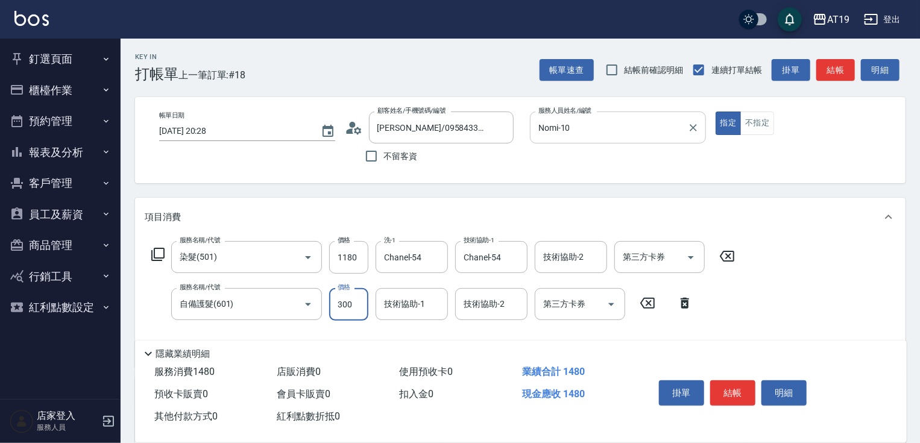
type input "110"
type input "79"
type input "120"
type input "799"
type input "190"
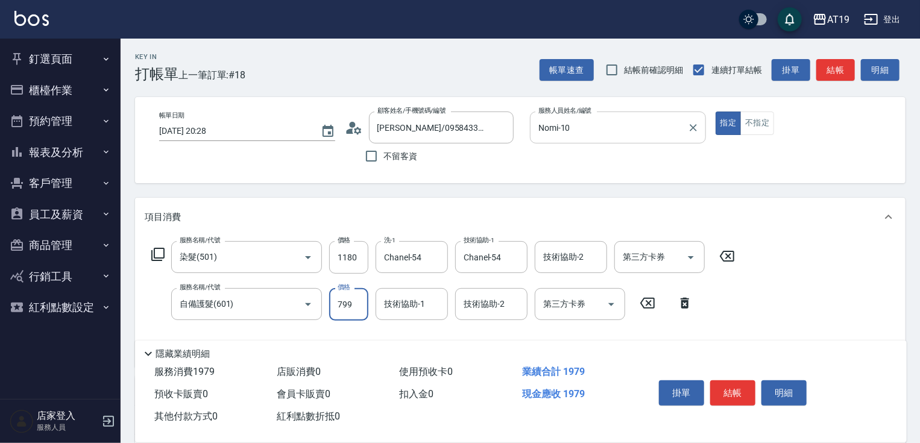
type input "799"
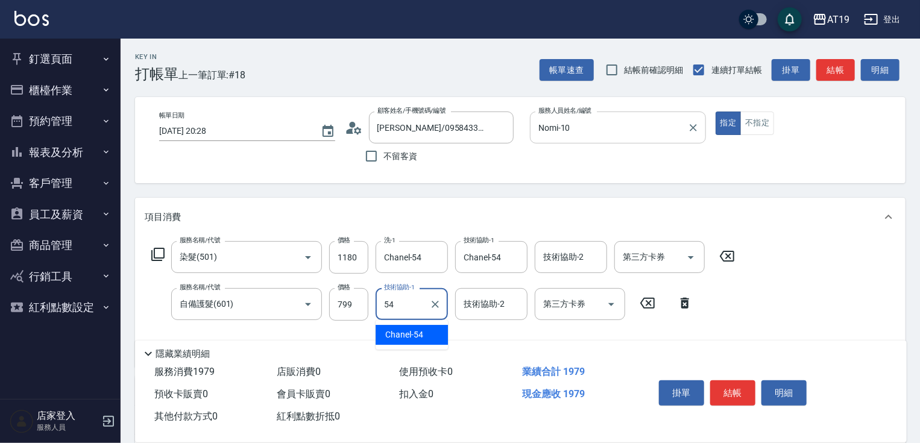
type input "Chanel-54"
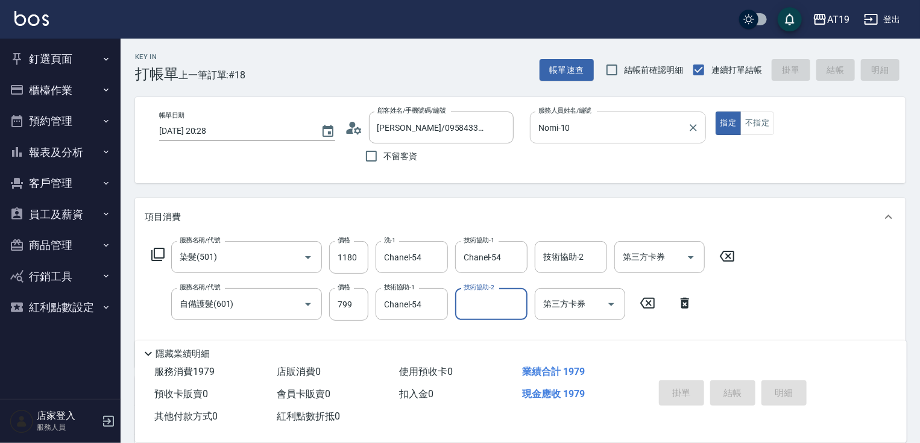
type input "[DATE] 20:29"
type input "0"
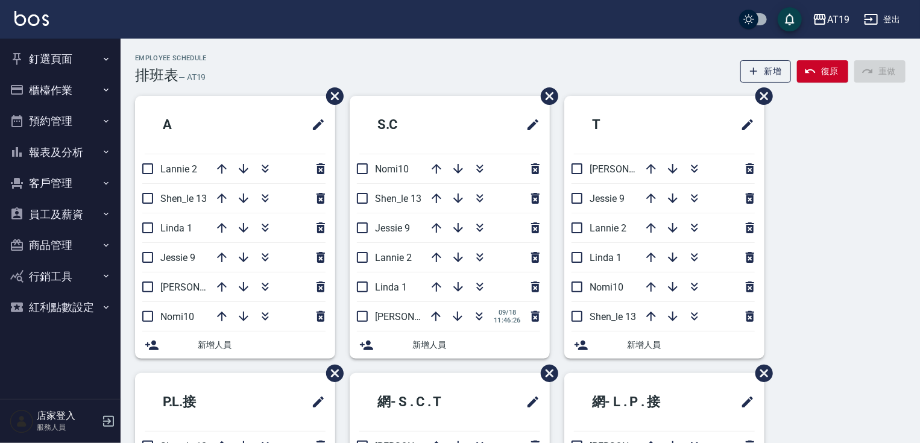
click at [53, 58] on button "釘選頁面" at bounding box center [60, 58] width 111 height 31
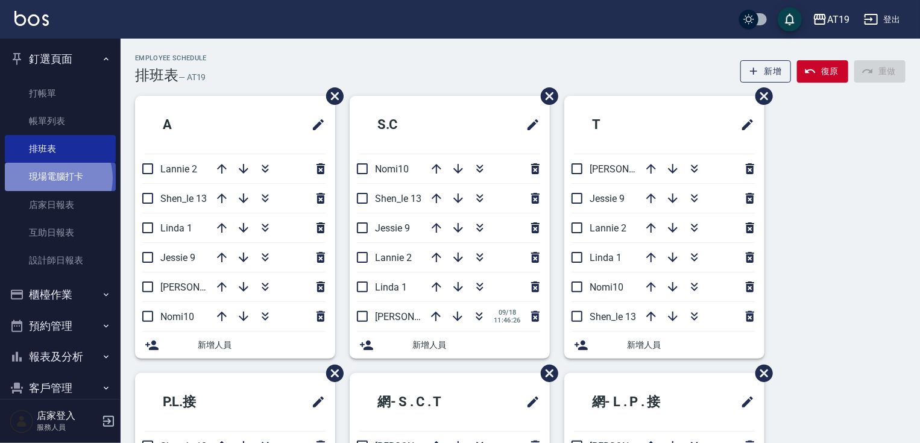
click at [53, 178] on link "現場電腦打卡" at bounding box center [60, 177] width 111 height 28
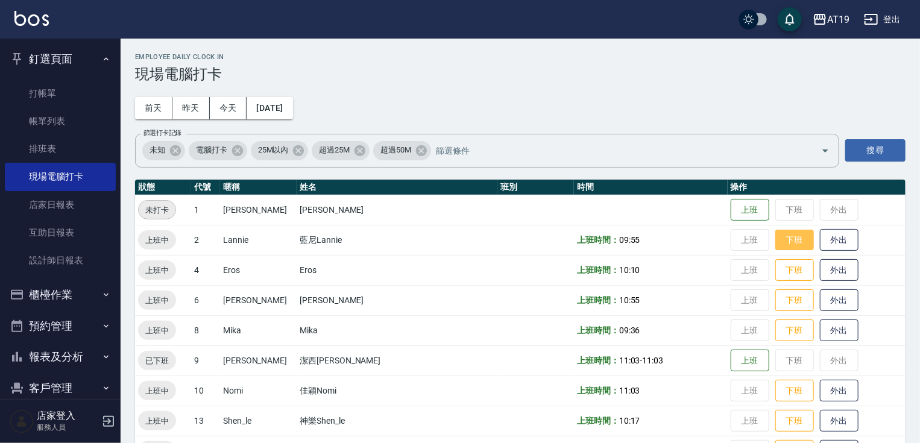
click at [775, 244] on button "下班" at bounding box center [794, 240] width 39 height 21
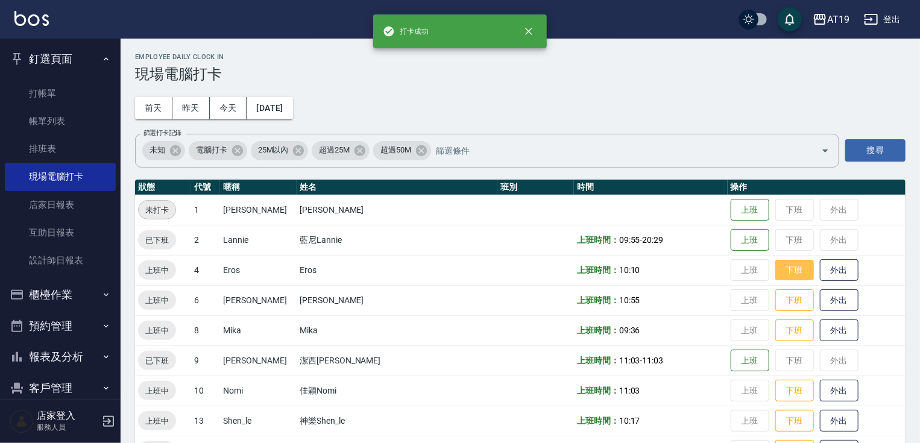
click at [775, 273] on button "下班" at bounding box center [794, 270] width 39 height 21
click at [775, 300] on button "下班" at bounding box center [794, 300] width 39 height 21
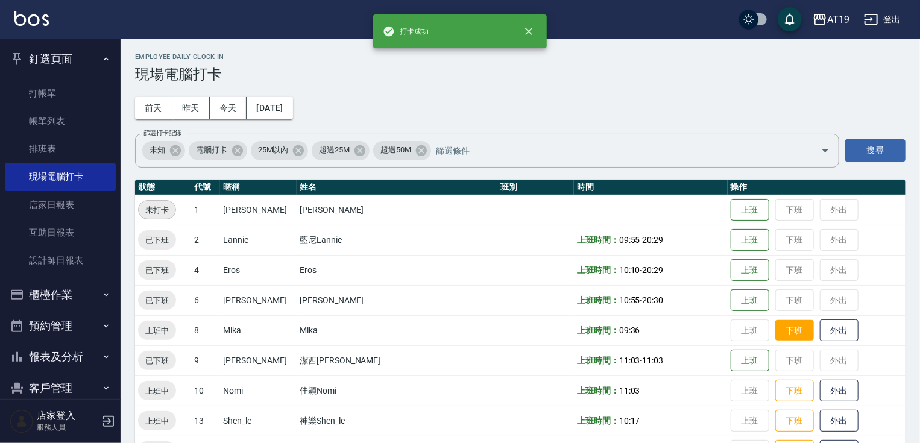
click at [775, 328] on button "下班" at bounding box center [794, 330] width 39 height 21
click at [775, 385] on button "下班" at bounding box center [794, 390] width 39 height 21
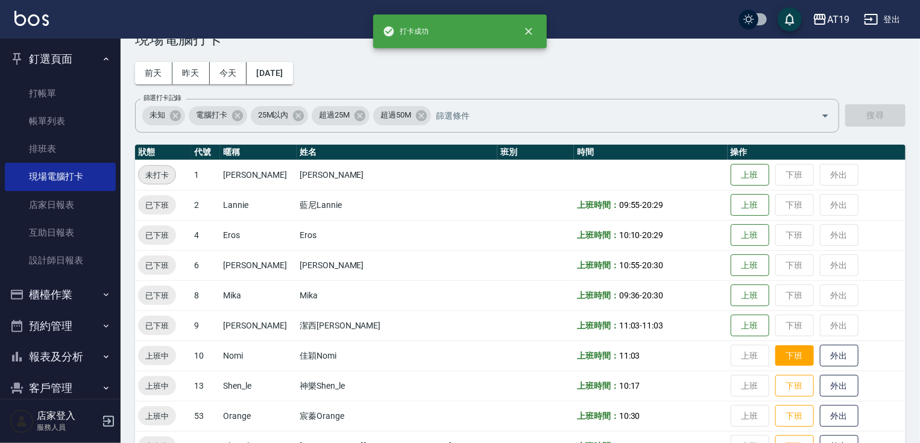
scroll to position [98, 0]
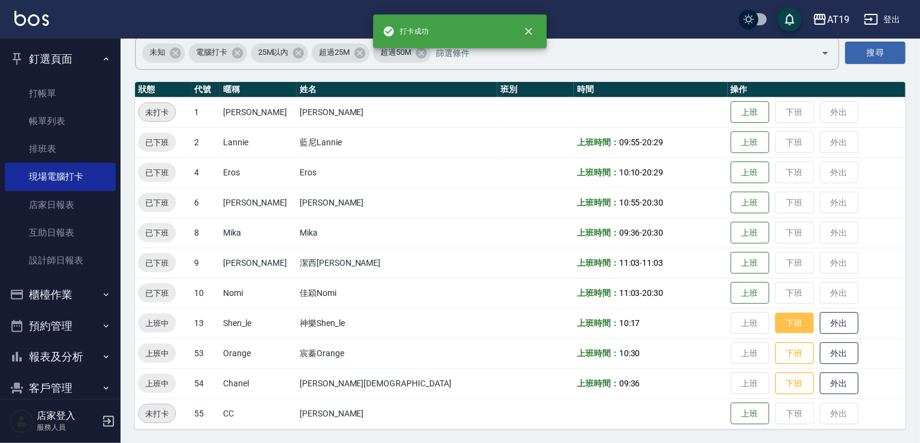
click at [775, 325] on button "下班" at bounding box center [794, 323] width 39 height 21
click at [775, 353] on button "下班" at bounding box center [794, 353] width 39 height 21
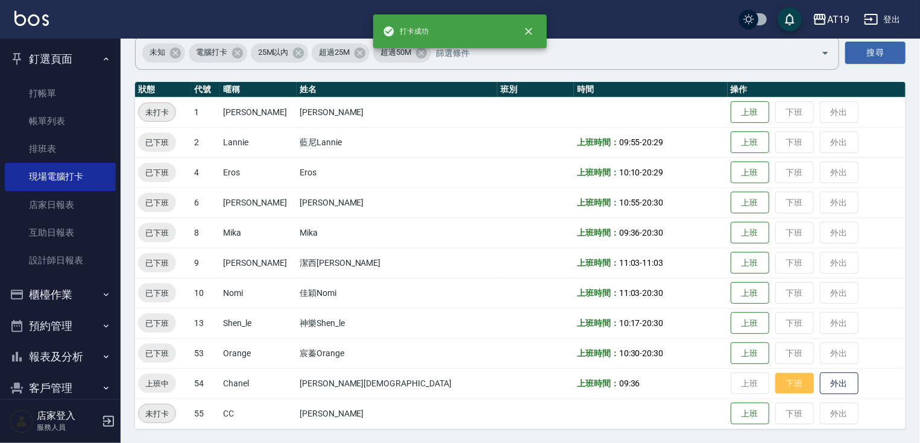
click at [775, 380] on button "下班" at bounding box center [794, 383] width 39 height 21
